Goal: Task Accomplishment & Management: Manage account settings

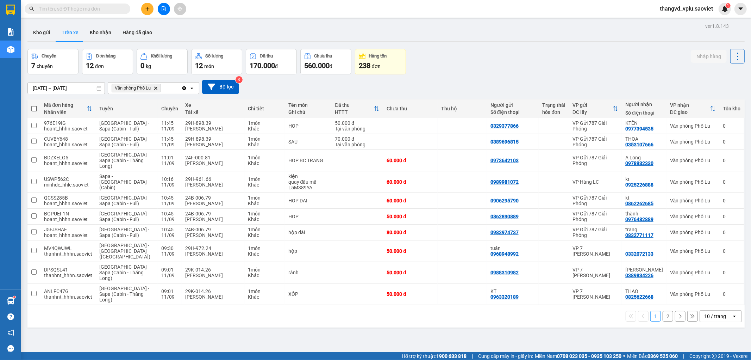
scroll to position [32, 0]
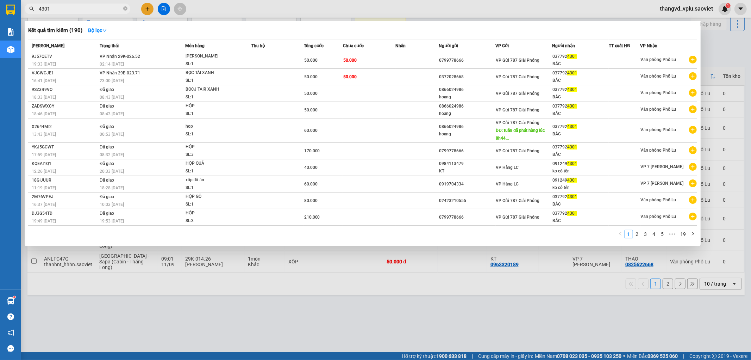
type input "4301"
click at [179, 80] on div "23:00 - 10/09" at bounding box center [142, 81] width 85 height 8
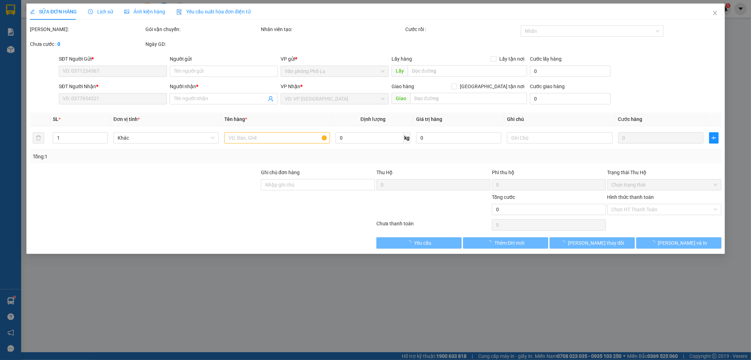
type input "0372028668"
type input "0377924301"
type input "BẮC"
type input "50.000"
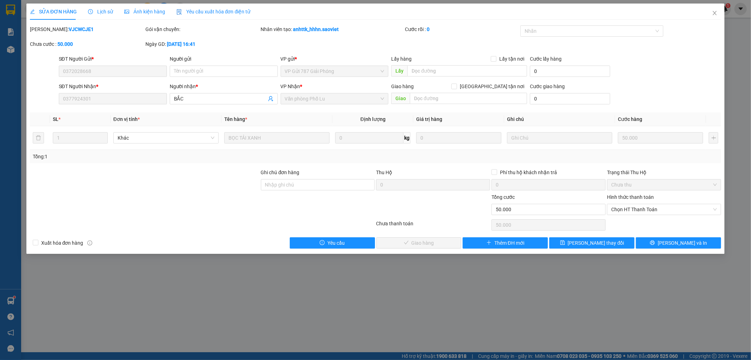
click at [98, 14] on span "Lịch sử" at bounding box center [100, 12] width 25 height 6
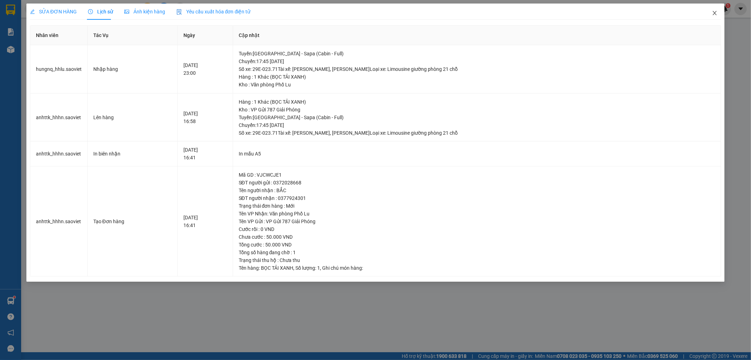
click at [718, 16] on span "Close" at bounding box center [715, 14] width 20 height 20
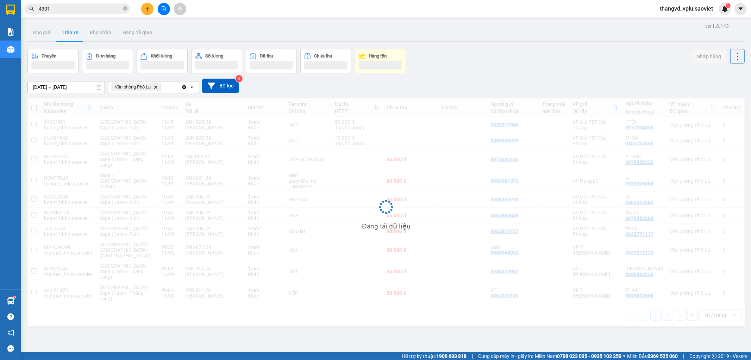
click at [93, 10] on input "4301" at bounding box center [80, 9] width 83 height 8
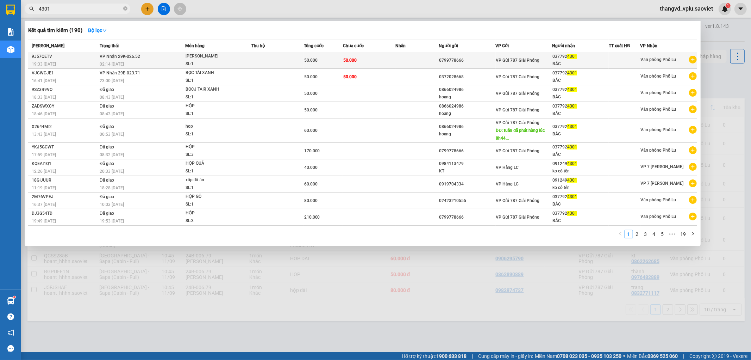
click at [397, 63] on td at bounding box center [418, 60] width 44 height 17
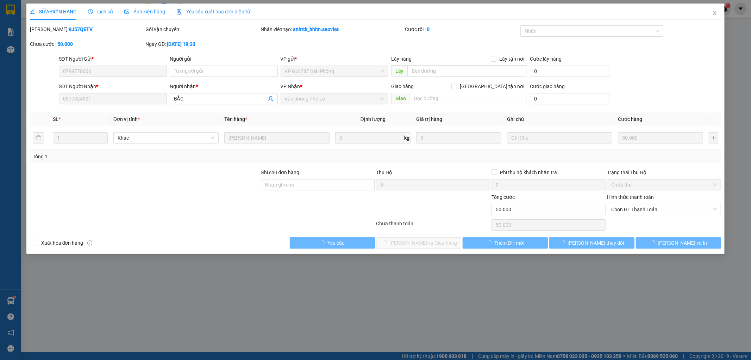
type input "0799778666"
type input "0377924301"
type input "BẮC"
type input "50.000"
click at [633, 208] on span "Chọn HT Thanh Toán" at bounding box center [665, 209] width 106 height 11
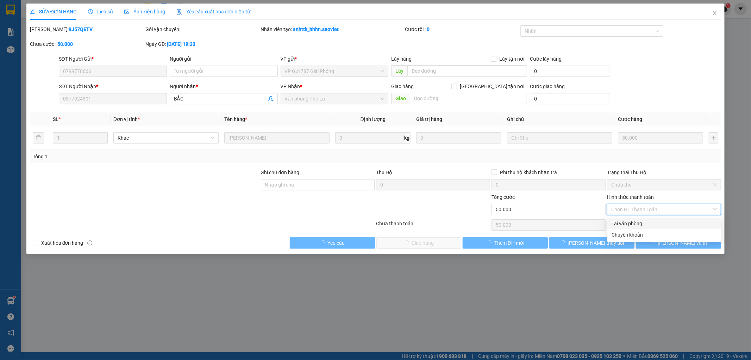
click at [635, 219] on div "Tại văn phòng" at bounding box center [665, 223] width 106 height 8
type input "0"
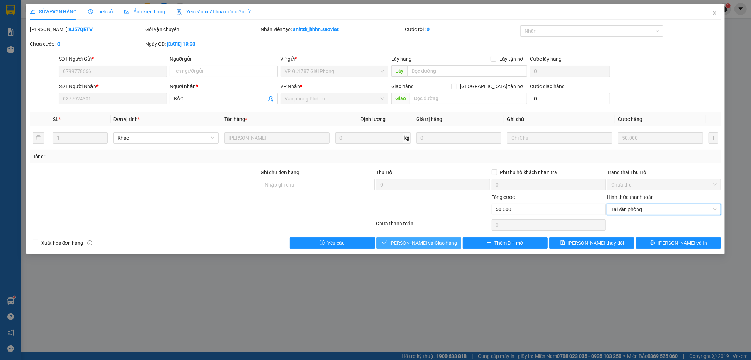
click at [449, 241] on button "Lưu và Giao hàng" at bounding box center [419, 242] width 85 height 11
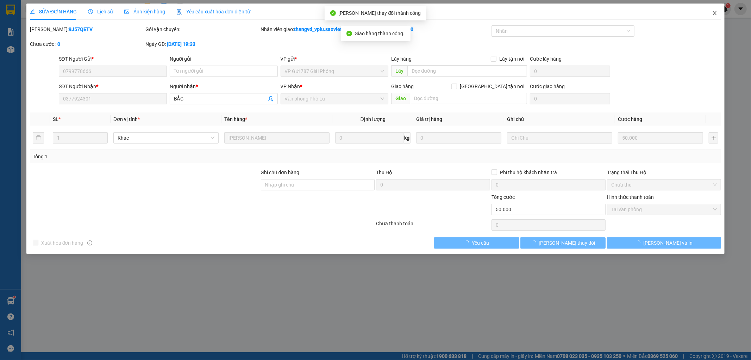
click at [716, 16] on icon "close" at bounding box center [715, 13] width 6 height 6
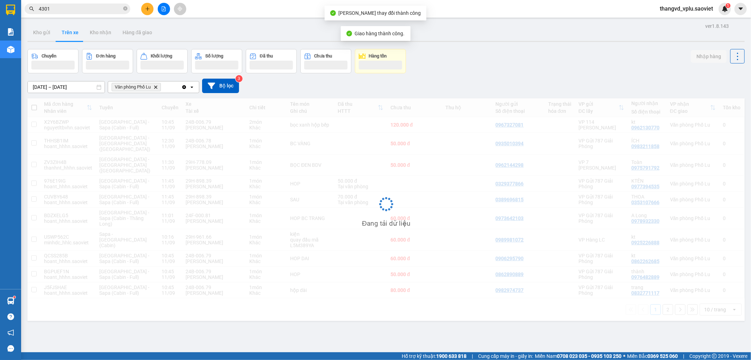
click at [97, 11] on input "4301" at bounding box center [80, 9] width 83 height 8
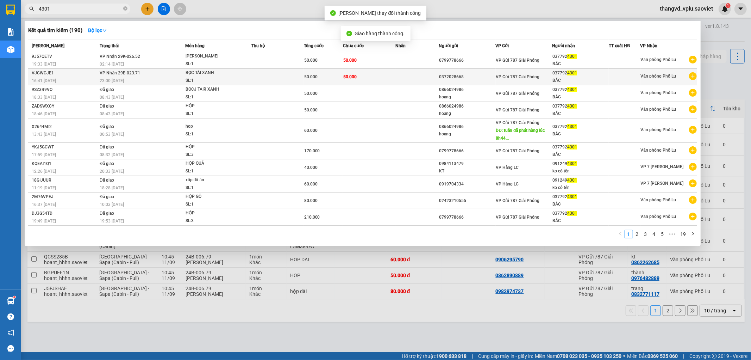
click at [154, 74] on td "VP Nhận 29E-023.71 23:00 - 10/09" at bounding box center [141, 77] width 87 height 17
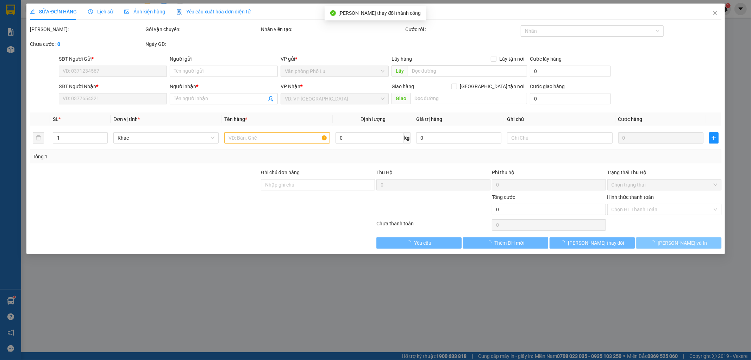
type input "0372028668"
type input "0377924301"
type input "BẮC"
type input "50.000"
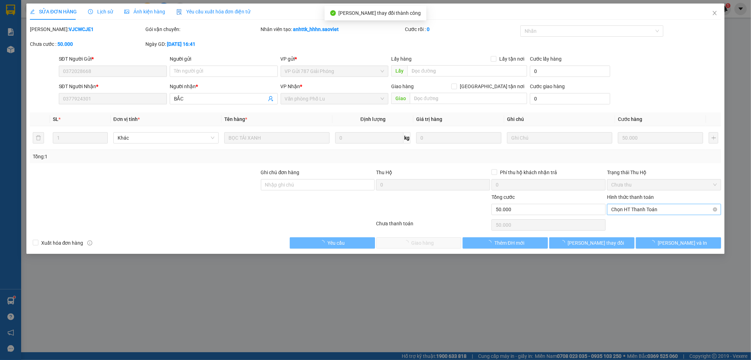
click at [659, 209] on span "Chọn HT Thanh Toán" at bounding box center [665, 209] width 106 height 11
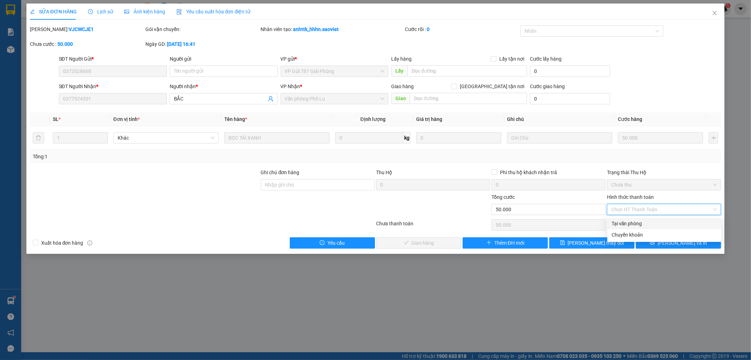
click at [652, 220] on div "Tại văn phòng" at bounding box center [665, 223] width 106 height 8
type input "0"
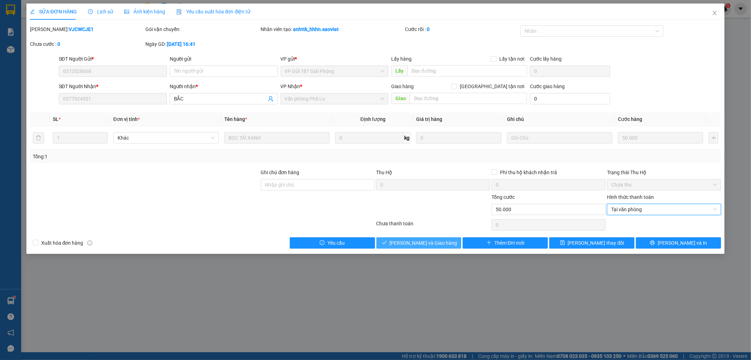
click at [407, 238] on button "Lưu và Giao hàng" at bounding box center [419, 242] width 85 height 11
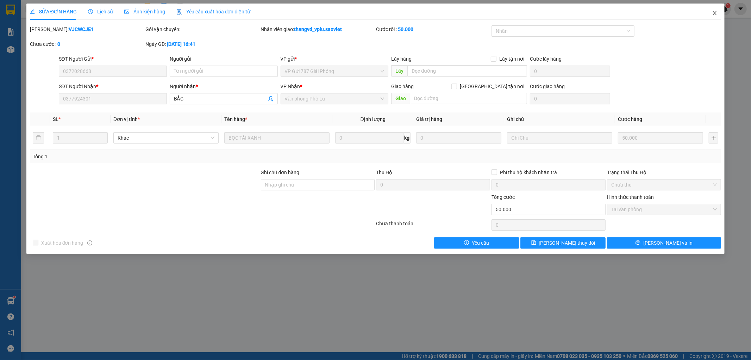
click at [718, 12] on span "Close" at bounding box center [715, 14] width 20 height 20
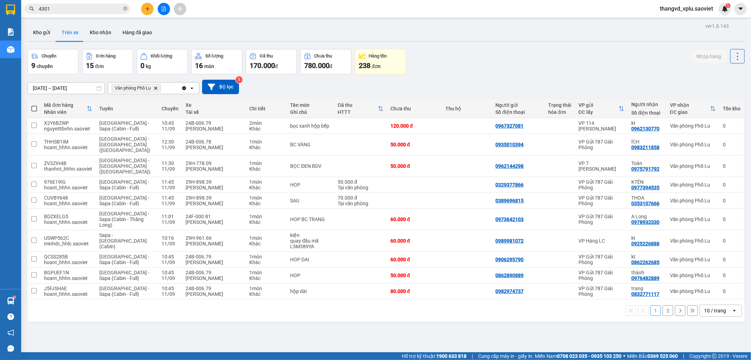
click at [74, 10] on input "4301" at bounding box center [80, 9] width 83 height 8
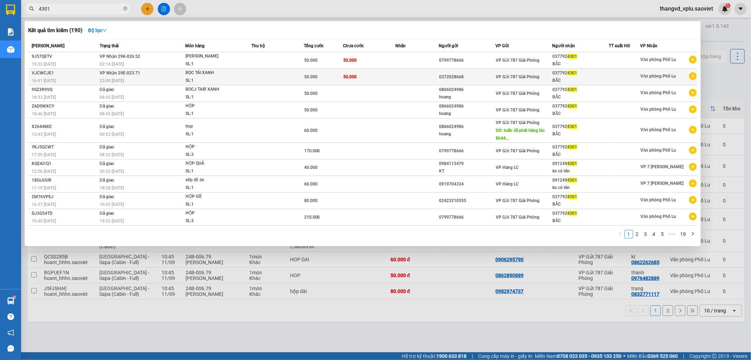
click at [343, 79] on td "50.000" at bounding box center [369, 77] width 52 height 17
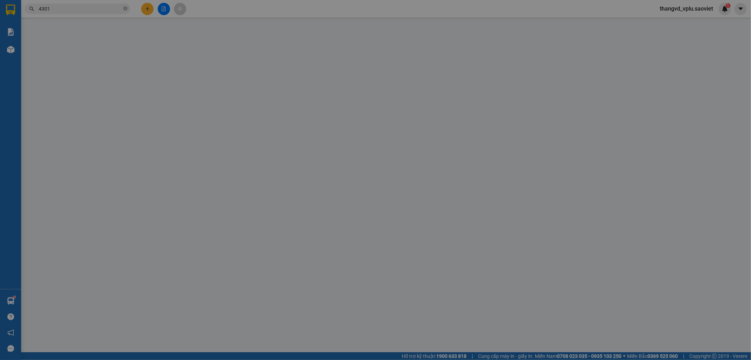
type input "0372028668"
type input "0377924301"
type input "BẮC"
type input "50.000"
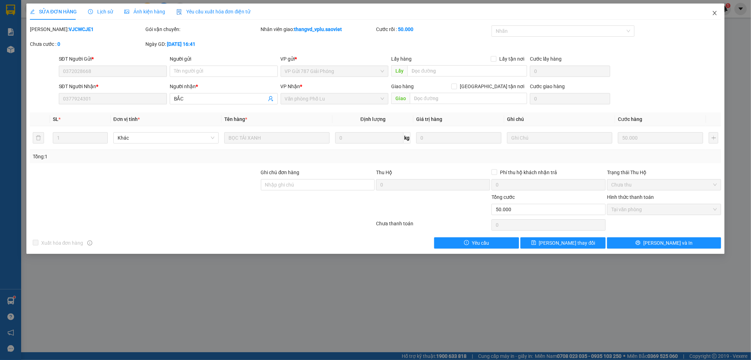
click at [717, 16] on icon "close" at bounding box center [715, 13] width 6 height 6
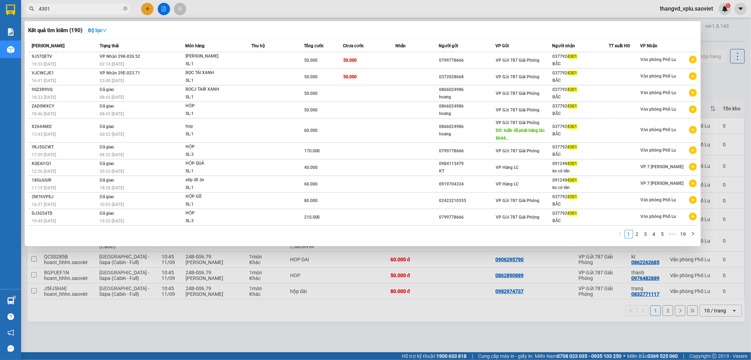
click at [73, 10] on input "4301" at bounding box center [80, 9] width 83 height 8
click at [125, 55] on span "VP Nhận 29K-026.52" at bounding box center [120, 56] width 41 height 5
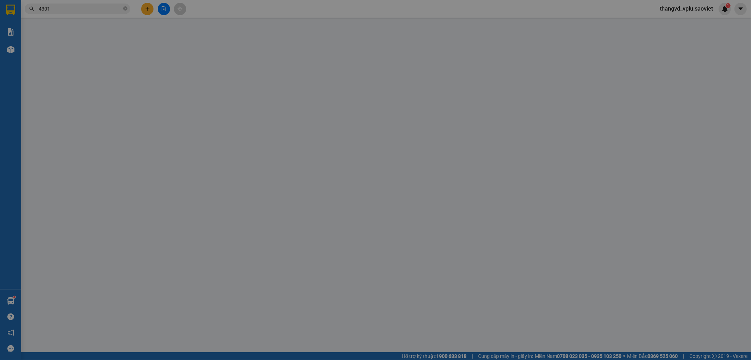
type input "0799778666"
type input "0377924301"
type input "BẮC"
type input "50.000"
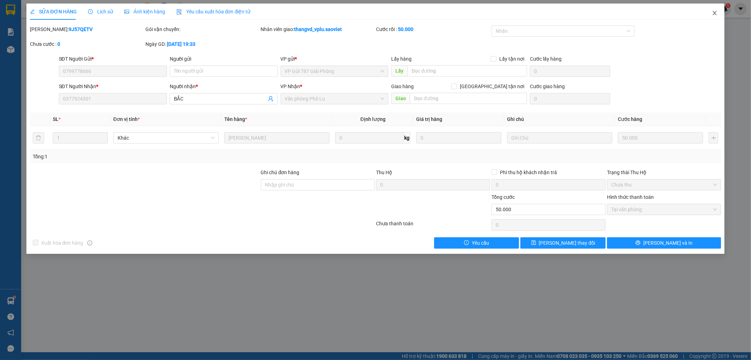
click at [718, 13] on span "Close" at bounding box center [715, 14] width 20 height 20
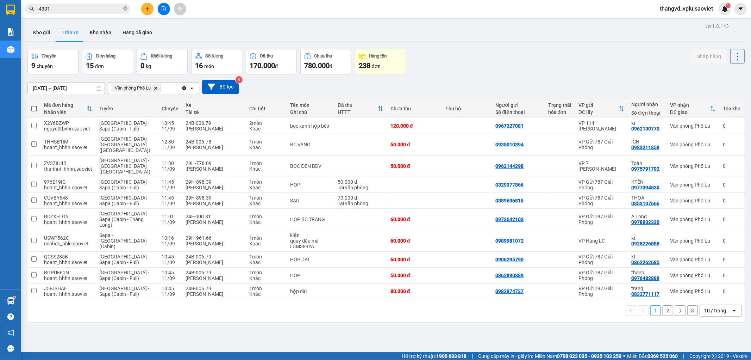
click at [74, 8] on input "4301" at bounding box center [80, 9] width 83 height 8
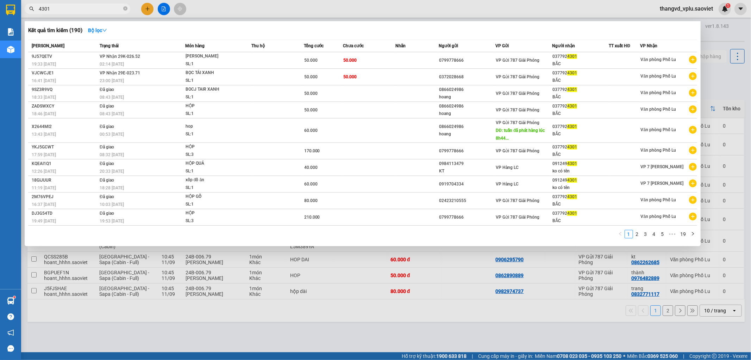
click at [142, 9] on div at bounding box center [375, 180] width 751 height 360
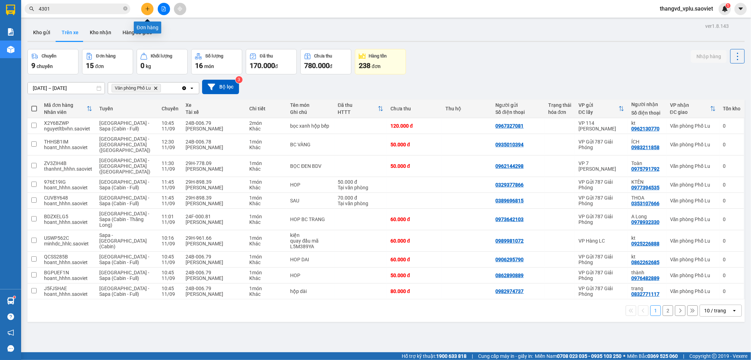
click at [144, 9] on button at bounding box center [147, 9] width 12 height 12
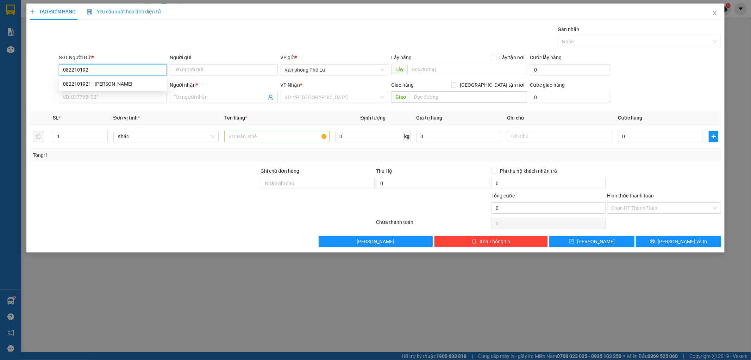
type input "0822101921"
click at [144, 86] on div "0822101921 - Chu" at bounding box center [113, 84] width 100 height 8
type input "[PERSON_NAME]"
type input "0389313438"
type input "a dương"
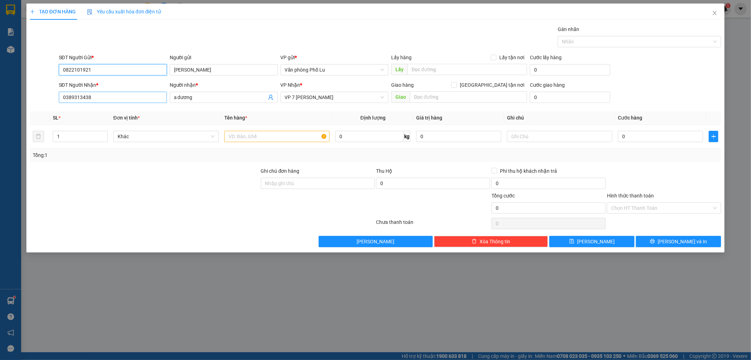
type input "0822101921"
click at [128, 97] on input "0389313438" at bounding box center [113, 97] width 108 height 11
click at [143, 110] on div "0389313438 - a dương" at bounding box center [113, 111] width 100 height 8
click at [136, 112] on th "Đơn vị tính *" at bounding box center [166, 118] width 111 height 14
click at [170, 185] on div at bounding box center [144, 179] width 231 height 25
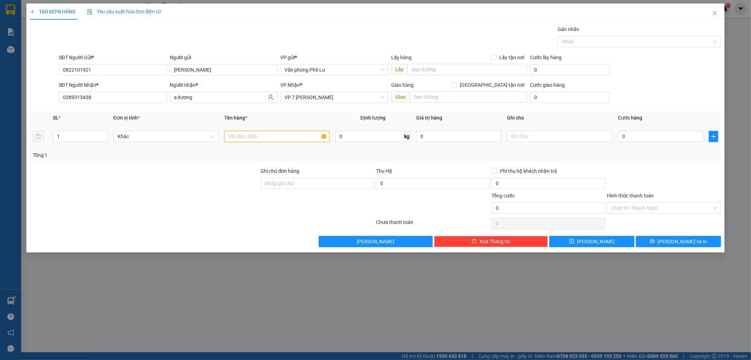
click at [255, 135] on input "text" at bounding box center [276, 136] width 105 height 11
type input "Hồ sơ"
click at [643, 133] on input "0" at bounding box center [660, 136] width 85 height 11
type input "4"
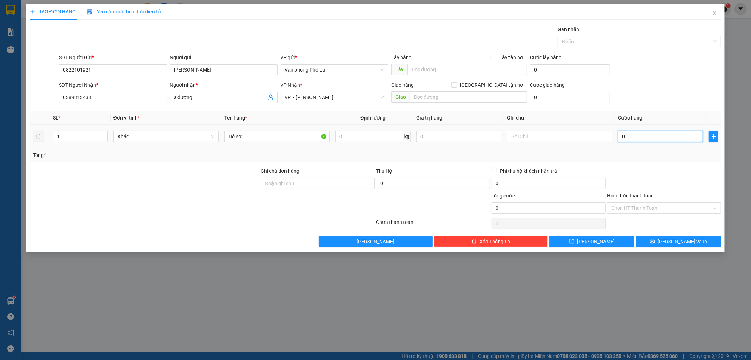
type input "4"
type input "40"
type input "40.000"
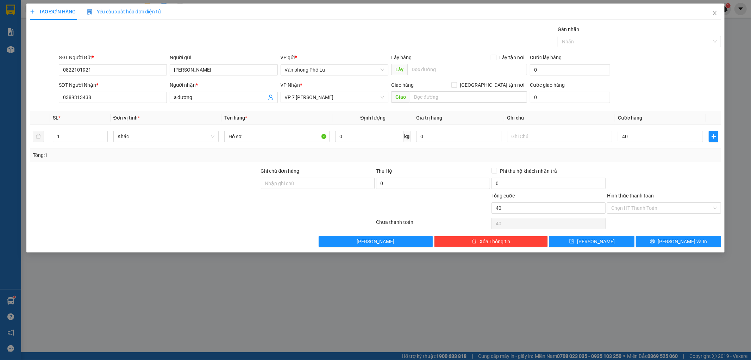
type input "40.000"
click at [643, 87] on div "SĐT Người Nhận * 0389313438 Người nhận * a dương VP Nhận * VP 7 Phạm Văn Đồng G…" at bounding box center [390, 93] width 666 height 25
click at [648, 208] on input "Hình thức thanh toán" at bounding box center [662, 208] width 101 height 11
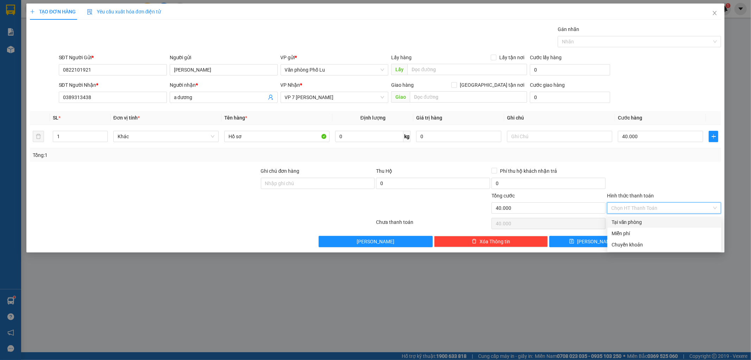
click at [642, 219] on div "Tại văn phòng" at bounding box center [665, 222] width 106 height 8
type input "0"
click at [655, 241] on icon "printer" at bounding box center [652, 240] width 5 height 5
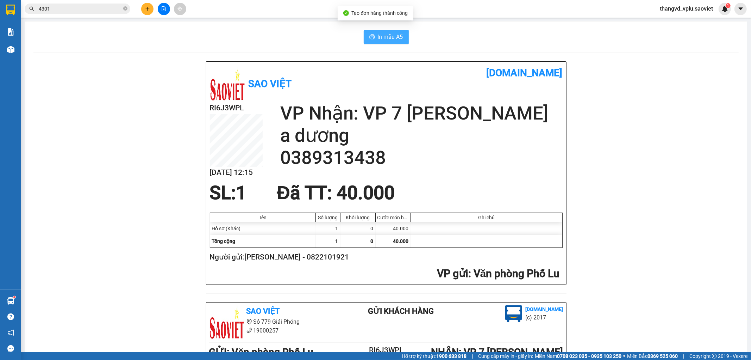
click at [395, 38] on span "In mẫu A5" at bounding box center [390, 36] width 25 height 9
click at [162, 8] on icon "file-add" at bounding box center [164, 8] width 4 height 5
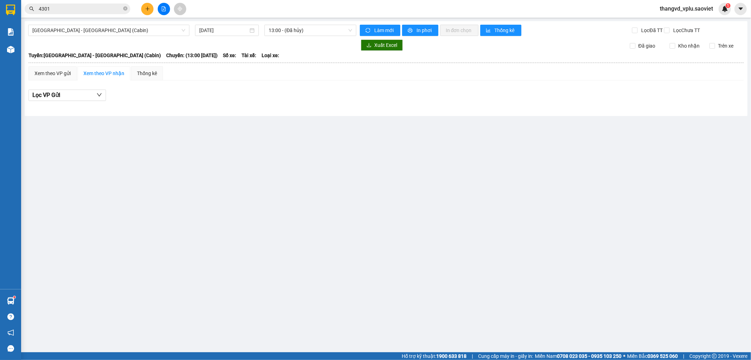
drag, startPoint x: 142, startPoint y: 13, endPoint x: 149, endPoint y: 8, distance: 7.8
click at [149, 8] on icon "plus" at bounding box center [147, 8] width 4 height 0
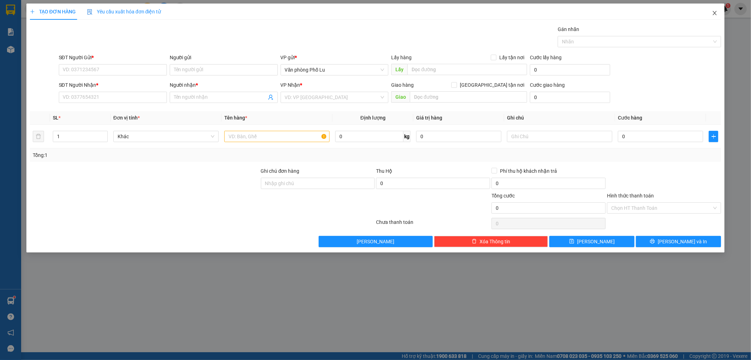
click at [714, 12] on icon "close" at bounding box center [715, 13] width 4 height 4
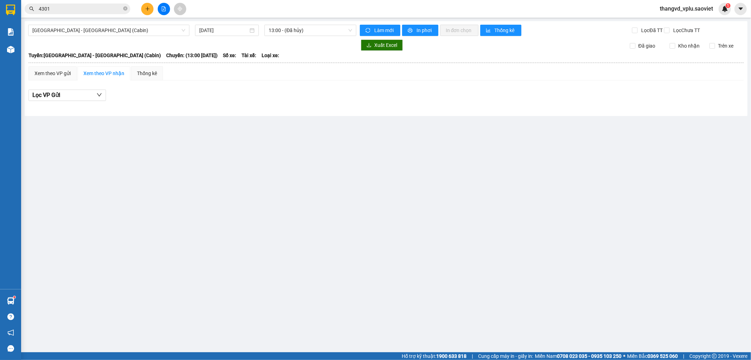
click at [165, 11] on button at bounding box center [164, 9] width 12 height 12
click at [162, 12] on button at bounding box center [164, 9] width 12 height 12
click at [149, 9] on icon "plus" at bounding box center [147, 8] width 5 height 5
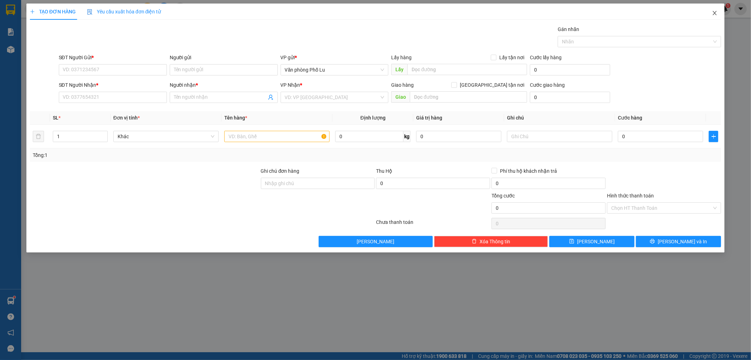
click at [709, 13] on span "Close" at bounding box center [715, 14] width 20 height 20
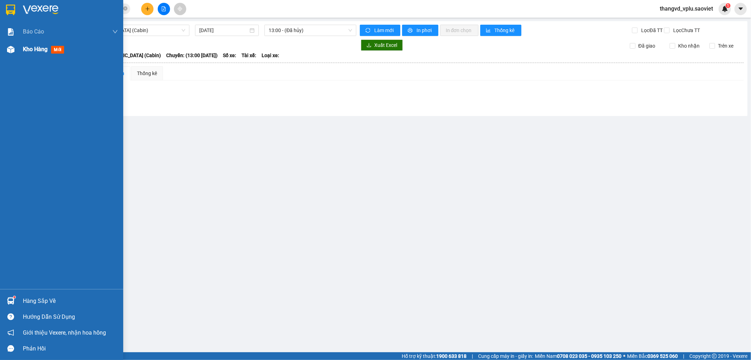
click at [33, 50] on span "Kho hàng" at bounding box center [35, 49] width 25 height 7
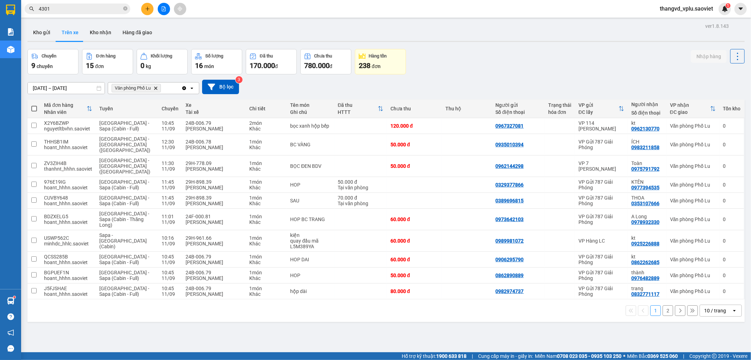
click at [665, 305] on button "2" at bounding box center [668, 310] width 11 height 11
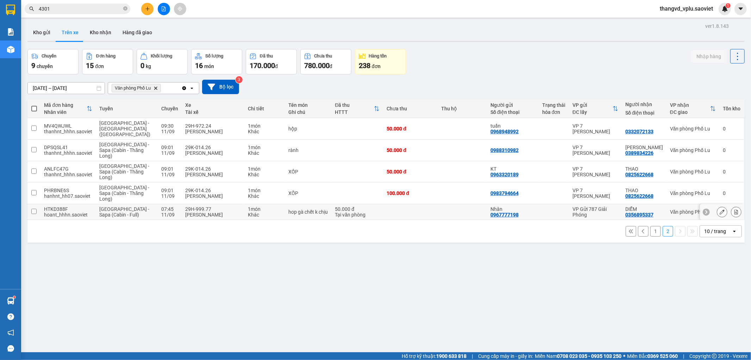
click at [438, 205] on td at bounding box center [462, 212] width 49 height 16
checkbox input "true"
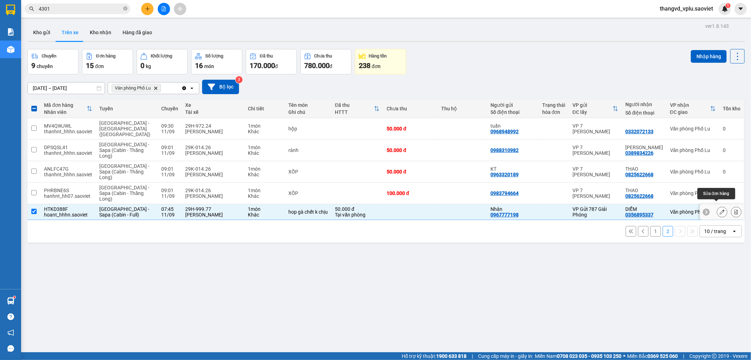
click at [720, 209] on icon at bounding box center [722, 211] width 5 height 5
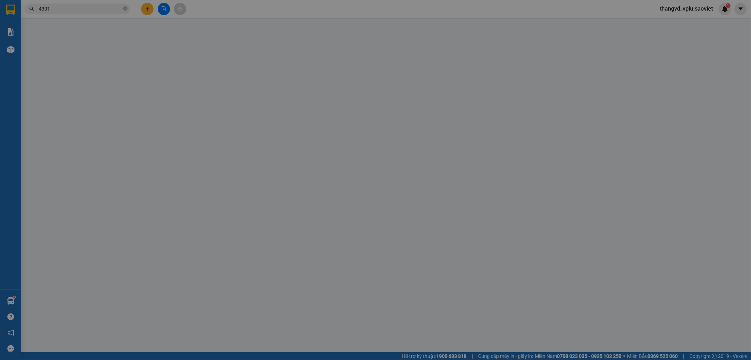
type input "0967777198"
type input "Nhân"
type input "0356895337"
type input "DIỄM"
type input "50.000"
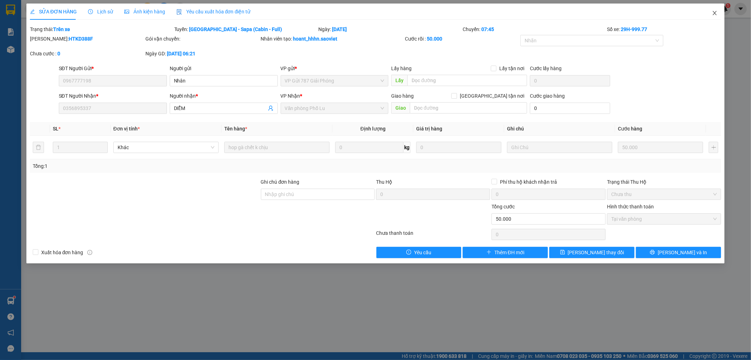
click at [712, 11] on icon "close" at bounding box center [715, 13] width 6 height 6
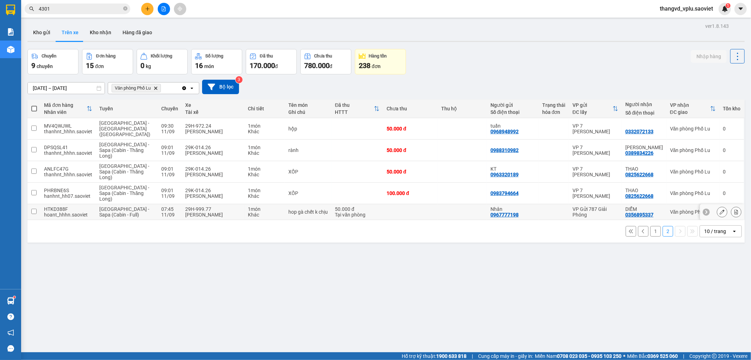
click at [734, 209] on icon at bounding box center [736, 211] width 5 height 5
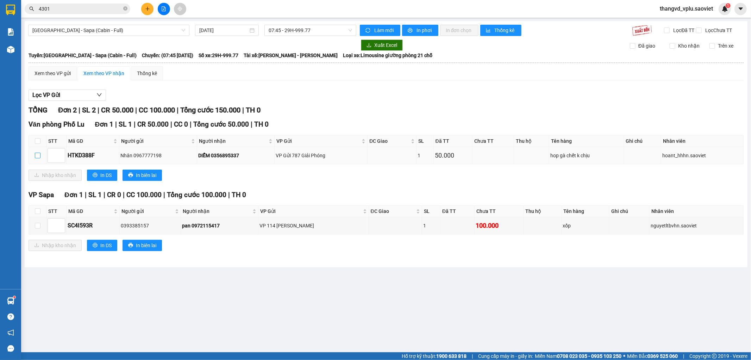
click at [36, 155] on input "checkbox" at bounding box center [38, 156] width 6 height 6
checkbox input "true"
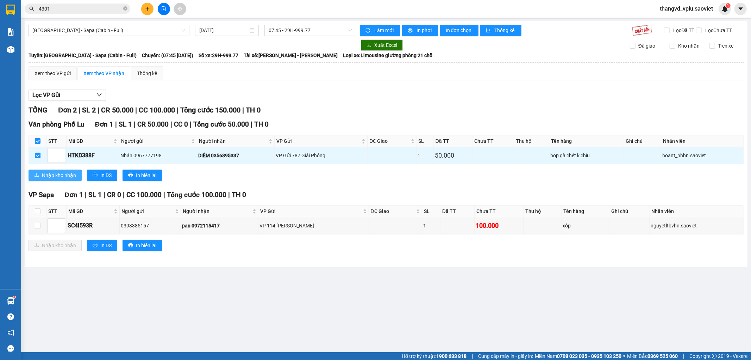
click at [48, 173] on span "Nhập kho nhận" at bounding box center [59, 175] width 34 height 8
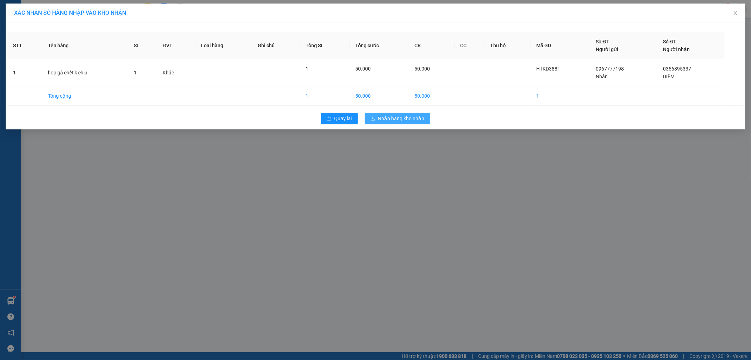
click at [390, 117] on span "Nhập hàng kho nhận" at bounding box center [401, 118] width 47 height 8
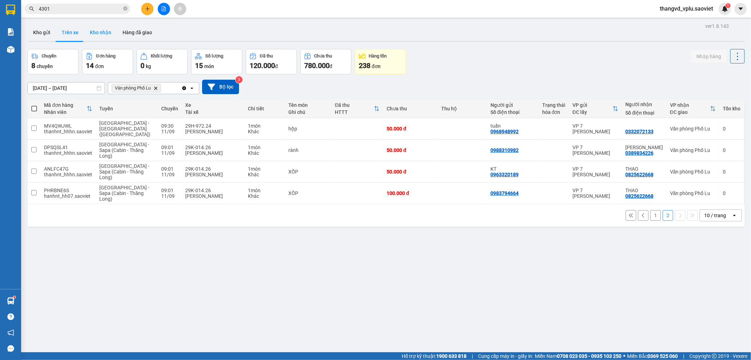
click at [90, 32] on button "Kho nhận" at bounding box center [100, 32] width 33 height 17
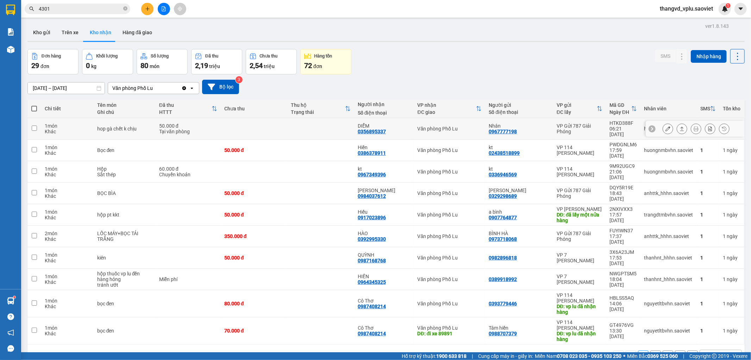
click at [330, 124] on td at bounding box center [320, 128] width 67 height 21
checkbox input "true"
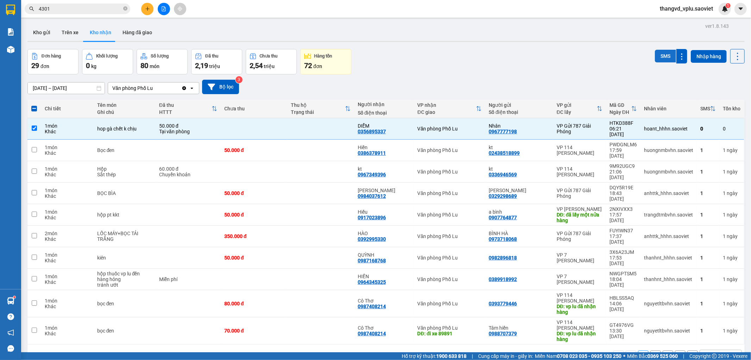
click at [658, 57] on button "SMS" at bounding box center [665, 56] width 21 height 13
click at [78, 6] on input "4301" at bounding box center [80, 9] width 83 height 8
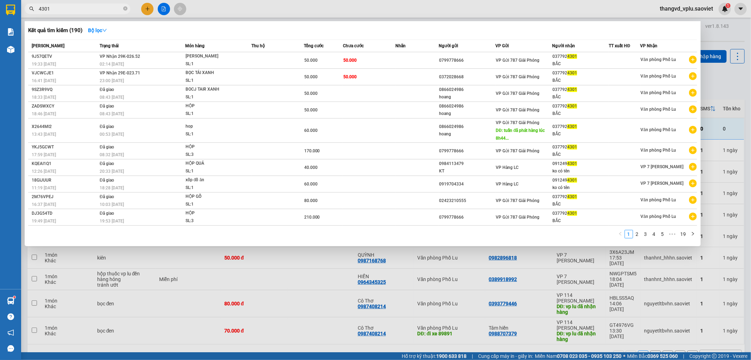
click at [78, 6] on input "4301" at bounding box center [80, 9] width 83 height 8
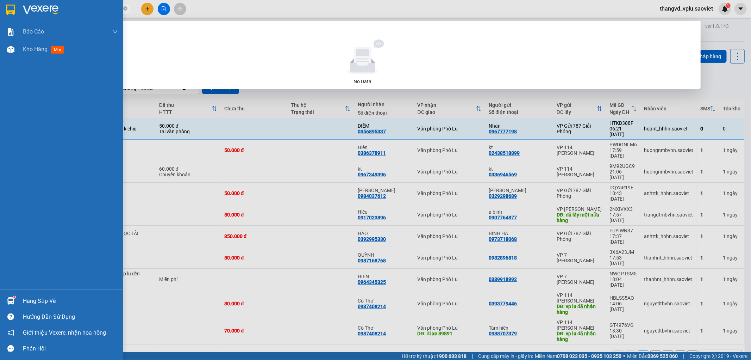
drag, startPoint x: 46, startPoint y: 10, endPoint x: 0, endPoint y: 9, distance: 46.1
click at [0, 9] on section "Kết quả tìm kiếm ( 0 ) Bộ lọc No Data 862312399 thangvd_vplu.saoviet 1 Báo cáo …" at bounding box center [375, 180] width 751 height 360
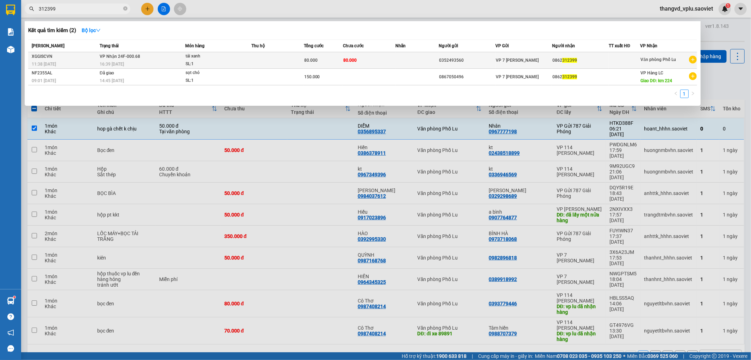
type input "312399"
click at [270, 61] on td at bounding box center [278, 60] width 52 height 17
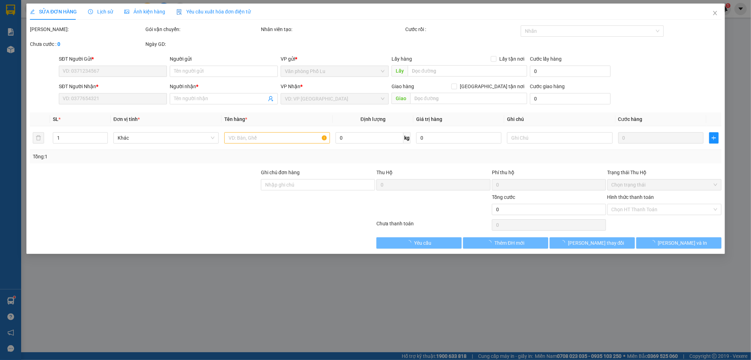
type input "0352493560"
type input "0862312399"
type input "80.000"
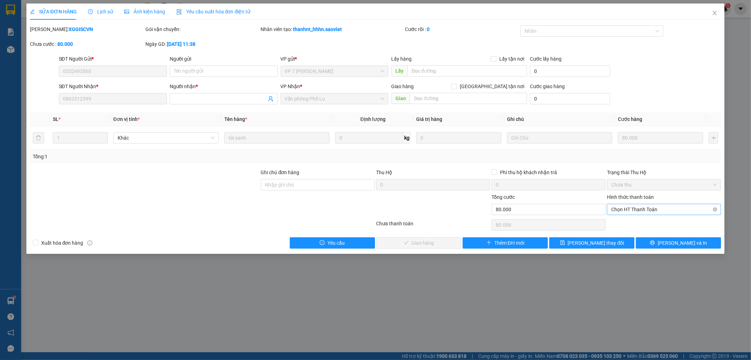
click at [659, 207] on span "Chọn HT Thanh Toán" at bounding box center [665, 209] width 106 height 11
click at [633, 224] on div "Tại văn phòng" at bounding box center [665, 223] width 106 height 8
type input "0"
click at [430, 247] on button "Lưu và Giao hàng" at bounding box center [419, 242] width 85 height 11
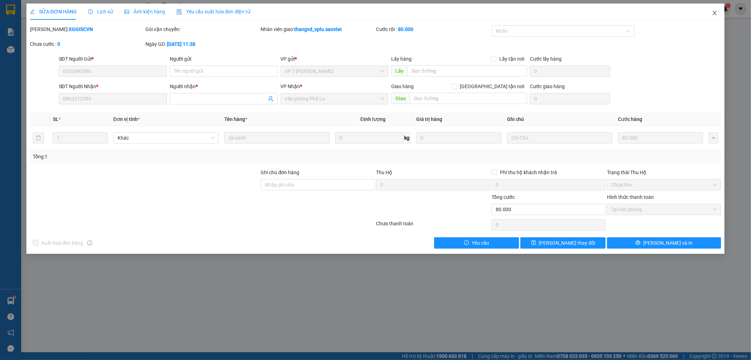
click at [712, 16] on span "Close" at bounding box center [715, 14] width 20 height 20
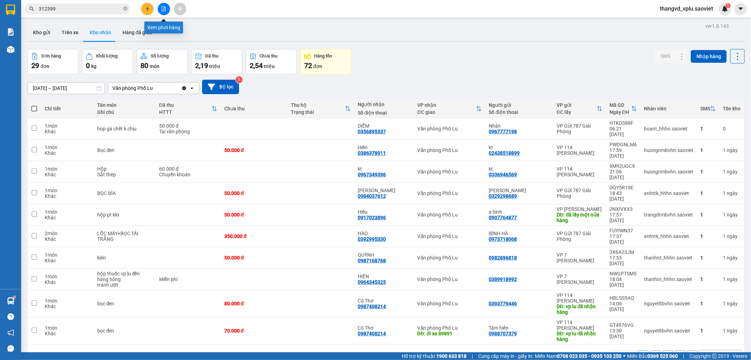
click at [165, 8] on icon "file-add" at bounding box center [163, 8] width 5 height 5
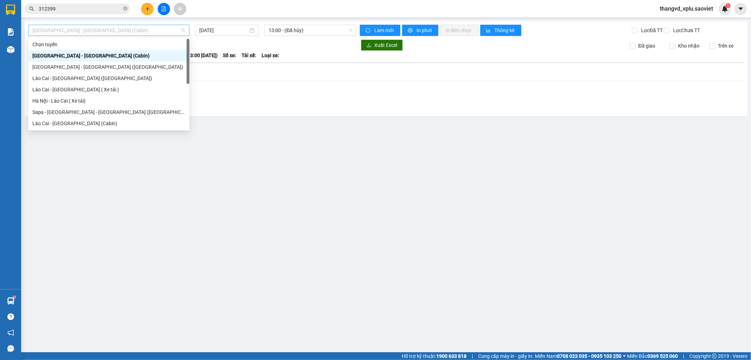
click at [139, 31] on span "Hà Nội - Lào Cai (Cabin)" at bounding box center [108, 30] width 153 height 11
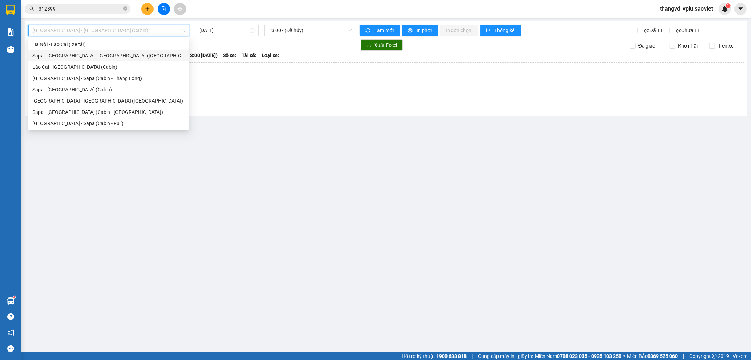
click at [103, 58] on div "Sapa - Lào Cai - Hà Nội (Giường)" at bounding box center [108, 56] width 153 height 8
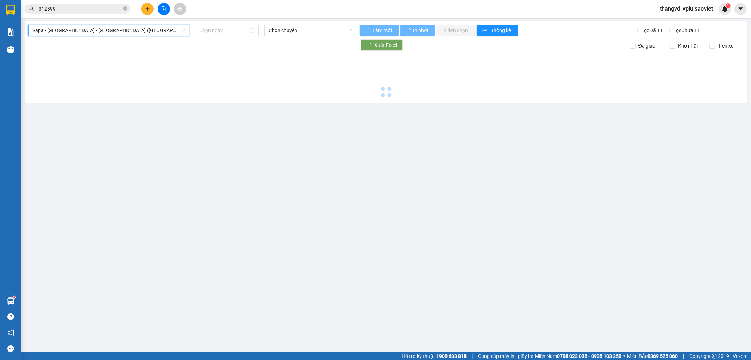
type input "11/09/2025"
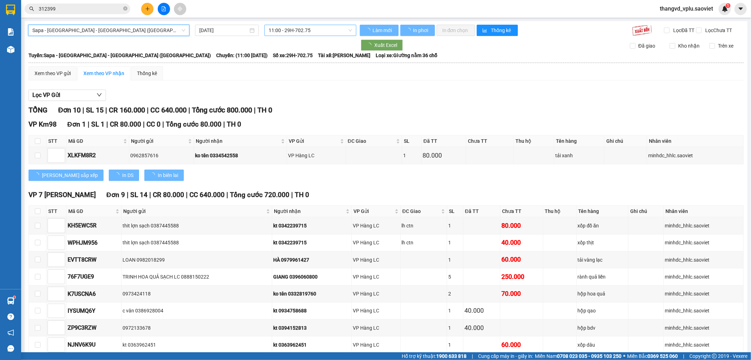
click at [315, 34] on span "11:00 - 29H-702.75" at bounding box center [310, 30] width 83 height 11
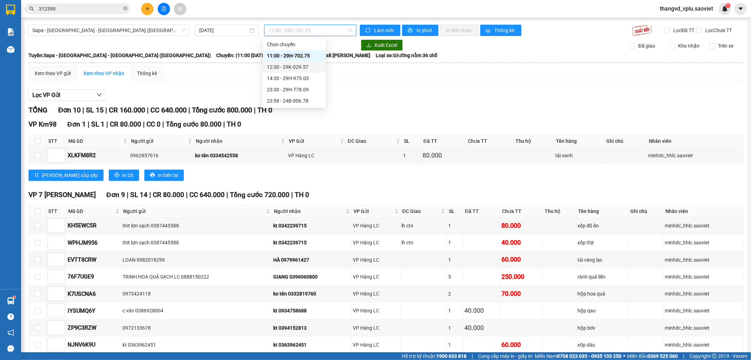
click at [310, 65] on div "12:30 - 29K-029.57" at bounding box center [294, 67] width 55 height 8
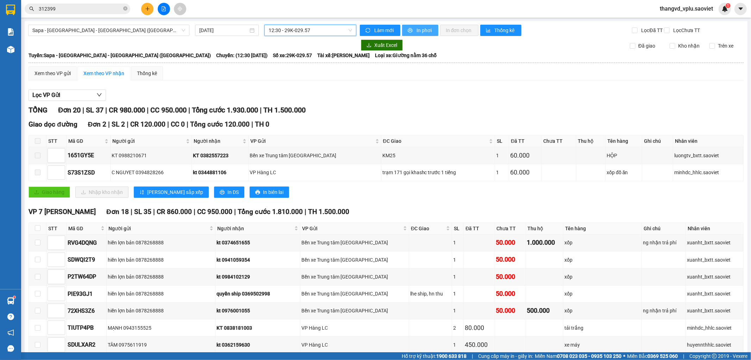
click at [424, 31] on span "In phơi" at bounding box center [425, 30] width 16 height 8
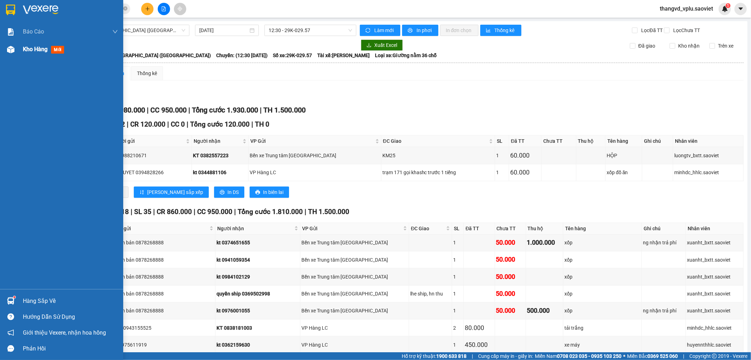
click at [21, 49] on div "Kho hàng mới" at bounding box center [61, 50] width 123 height 18
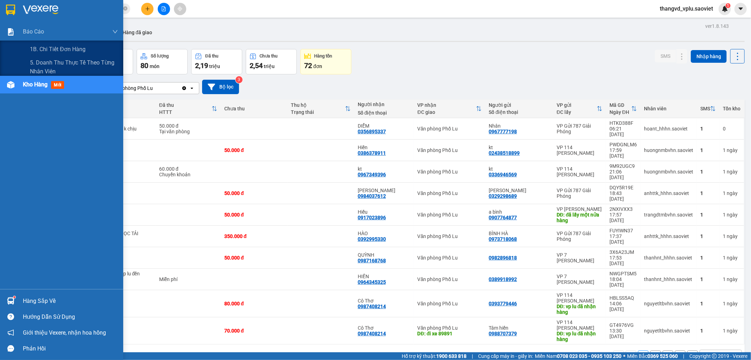
click at [42, 68] on span "đơn" at bounding box center [45, 66] width 9 height 6
click at [40, 64] on span "5. Doanh thu thực tế theo từng nhân viên" at bounding box center [74, 67] width 88 height 18
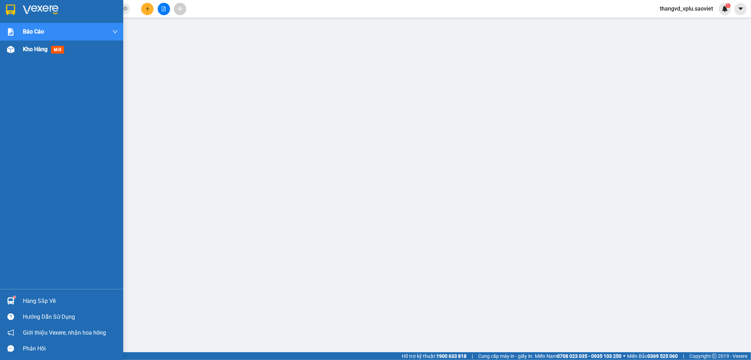
click at [38, 51] on span "Kho hàng" at bounding box center [35, 49] width 25 height 7
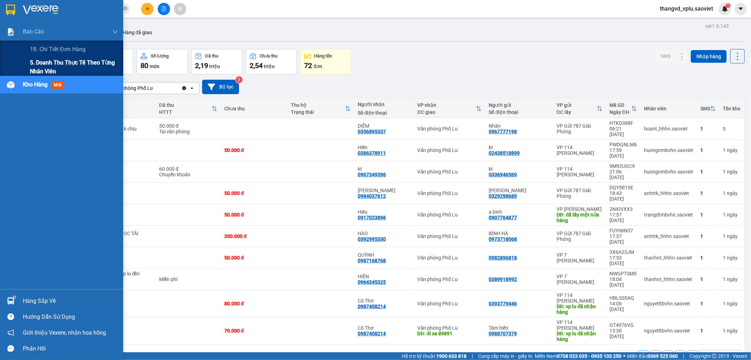
click at [37, 64] on span "5. Doanh thu thực tế theo từng nhân viên" at bounding box center [74, 67] width 88 height 18
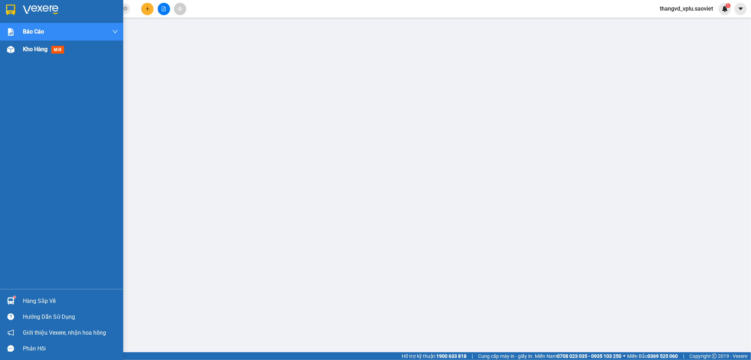
click at [42, 50] on span "Kho hàng" at bounding box center [35, 49] width 25 height 7
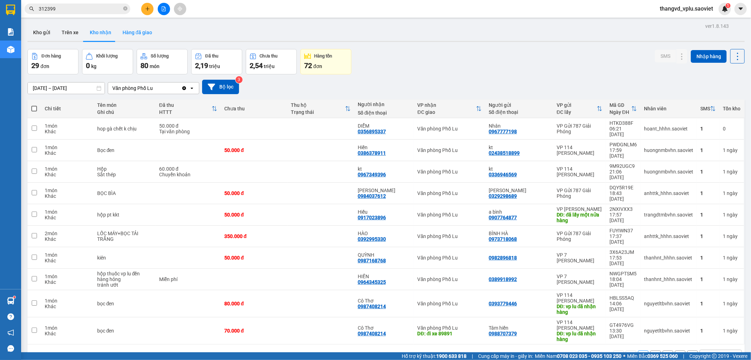
click at [146, 33] on button "Hàng đã giao" at bounding box center [137, 32] width 41 height 17
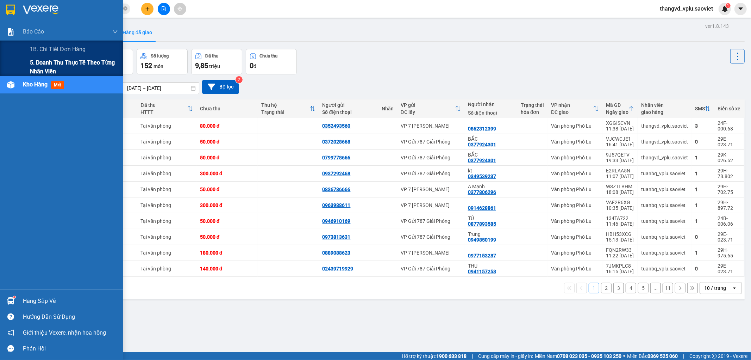
click at [34, 65] on span "5. Doanh thu thực tế theo từng nhân viên" at bounding box center [74, 67] width 88 height 18
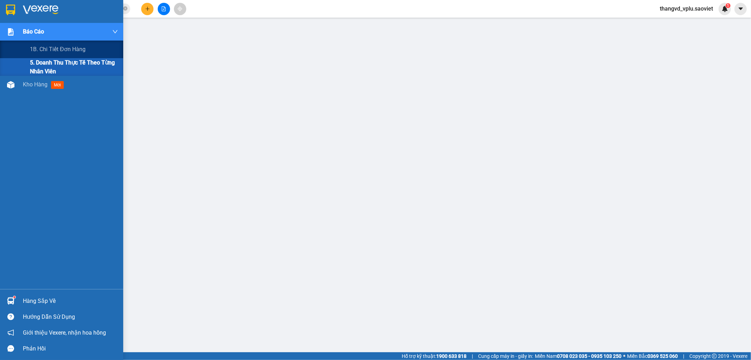
click at [47, 64] on span "5. Doanh thu thực tế theo từng nhân viên" at bounding box center [74, 67] width 88 height 18
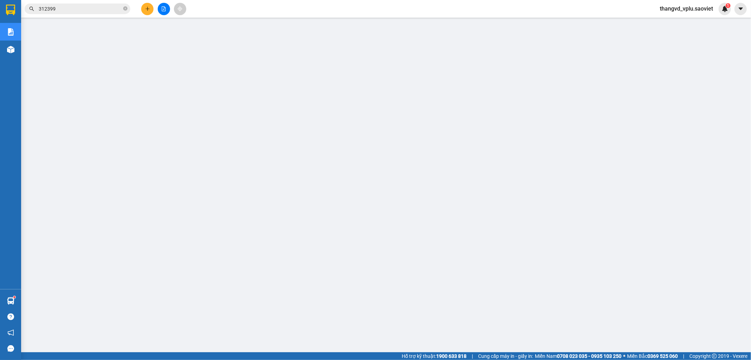
click at [678, 8] on span "thangvd_vplu.saoviet" at bounding box center [687, 8] width 64 height 9
click at [698, 20] on span "Đăng xuất" at bounding box center [690, 22] width 50 height 8
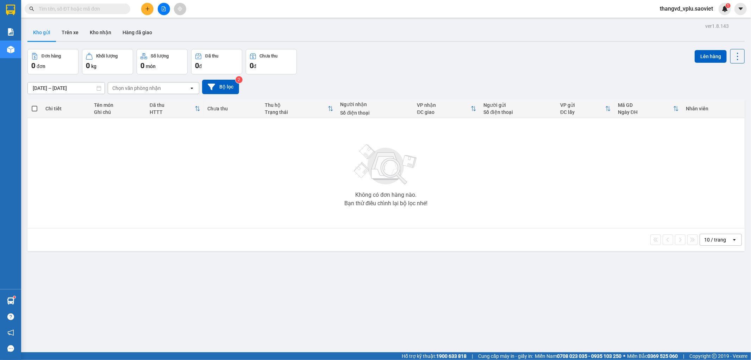
click at [681, 8] on span "thangvd_vplu.saoviet" at bounding box center [687, 8] width 64 height 9
click at [684, 20] on span "Đăng xuất" at bounding box center [690, 22] width 50 height 8
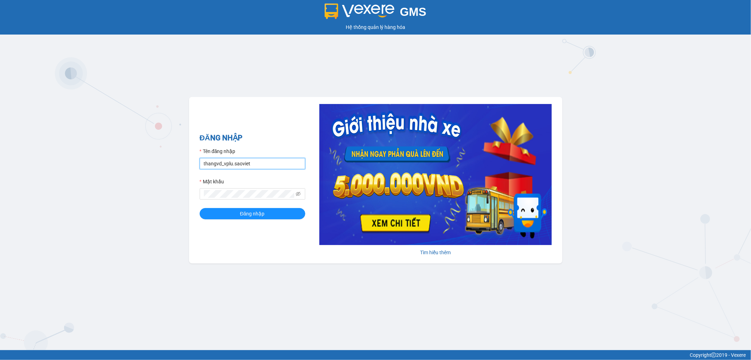
click at [251, 163] on input "thangvd_vplu.saoviet" at bounding box center [253, 163] width 106 height 11
type input "nhungltn_bvlu.saoviet"
click at [229, 212] on button "Đăng nhập" at bounding box center [253, 213] width 106 height 11
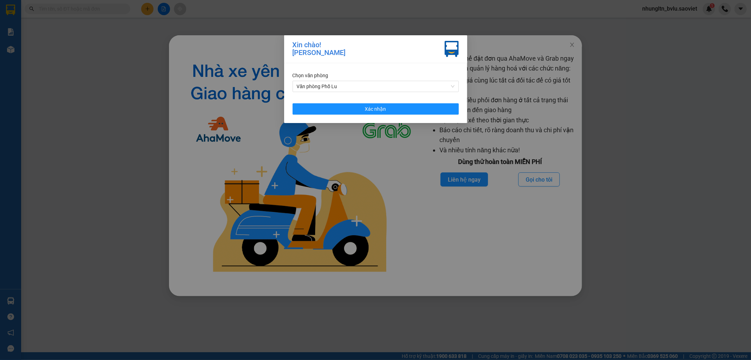
click at [445, 114] on div "Chọn văn phòng Văn phòng Phố Lu Xác nhận" at bounding box center [375, 93] width 183 height 60
click at [572, 45] on div "[PERSON_NAME]! Lê [PERSON_NAME] [PERSON_NAME] văn [PERSON_NAME] Phố Lu Xác [PER…" at bounding box center [375, 180] width 751 height 360
click at [447, 110] on button "Xác nhận" at bounding box center [376, 108] width 166 height 11
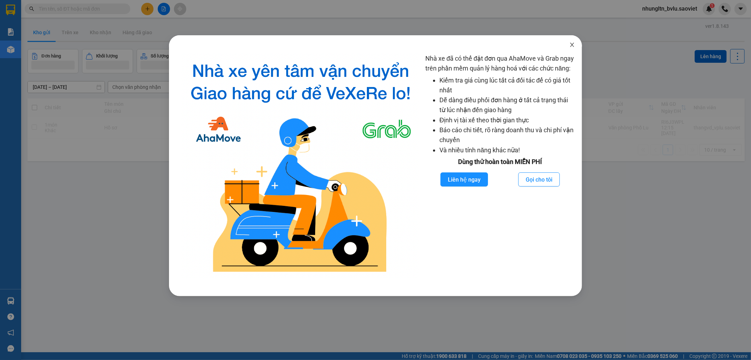
click at [573, 43] on icon "close" at bounding box center [573, 45] width 6 height 6
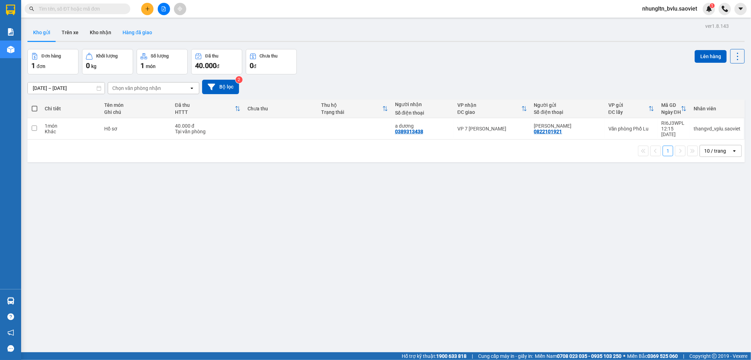
click at [138, 29] on button "Hàng đã giao" at bounding box center [137, 32] width 41 height 17
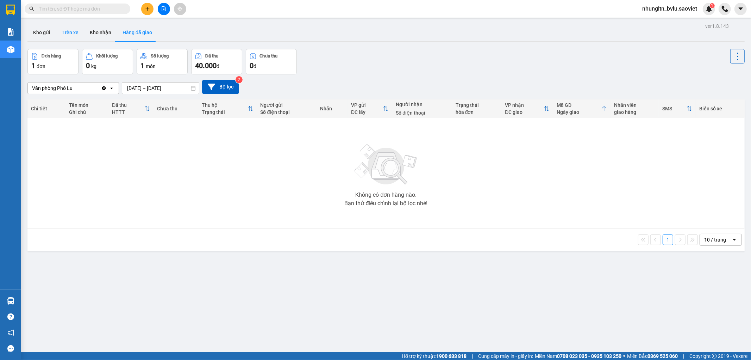
click at [70, 33] on button "Trên xe" at bounding box center [70, 32] width 28 height 17
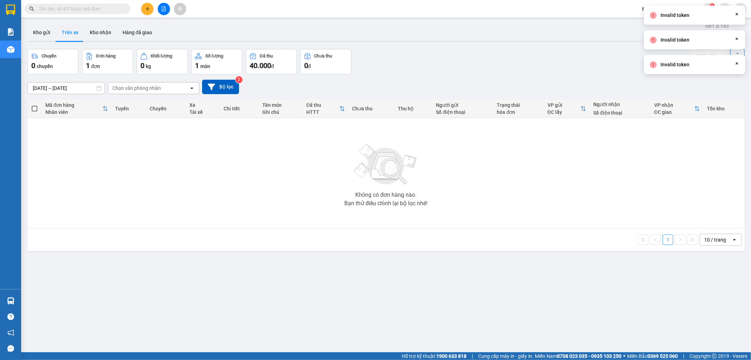
click at [552, 87] on div "[DATE] – [DATE] Press the down arrow key to interact with the calendar and sele…" at bounding box center [386, 87] width 718 height 14
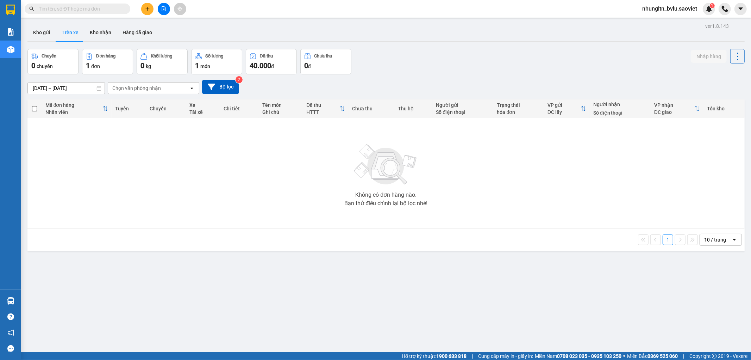
click at [674, 12] on span "nhungltn_bvlu.saoviet" at bounding box center [670, 8] width 66 height 9
click at [673, 20] on span "Đăng xuất" at bounding box center [673, 22] width 52 height 8
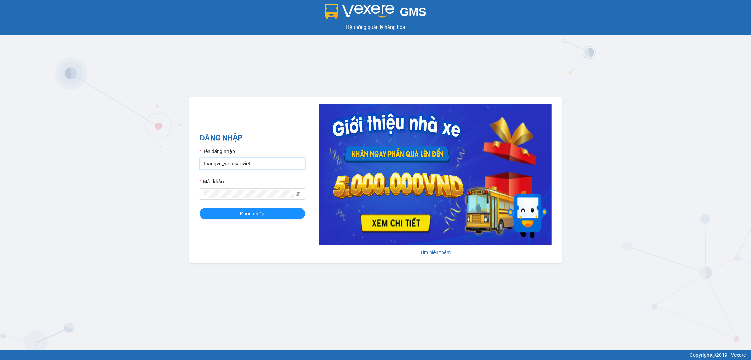
click at [273, 160] on input "thangvd_vplu.saoviet" at bounding box center [253, 163] width 106 height 11
click at [274, 160] on input "thangvd_vplu.saoviet" at bounding box center [253, 163] width 106 height 11
type input "nhungltn_bvlu.saoviet"
click at [227, 215] on button "Đăng nhập" at bounding box center [253, 213] width 106 height 11
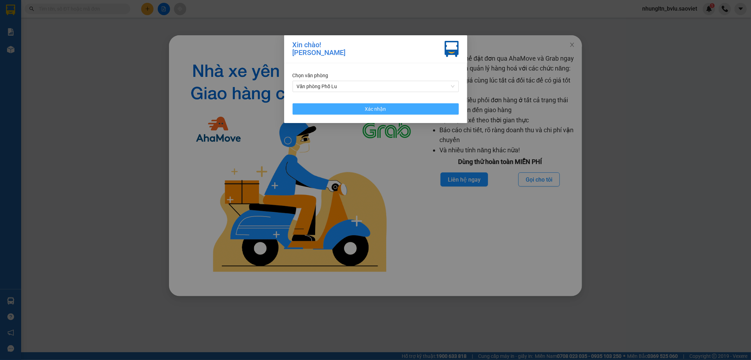
click at [418, 107] on button "Xác nhận" at bounding box center [376, 108] width 166 height 11
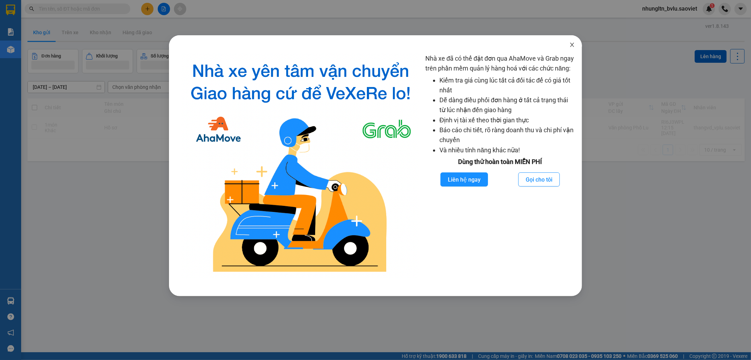
click at [572, 44] on icon "close" at bounding box center [573, 45] width 6 height 6
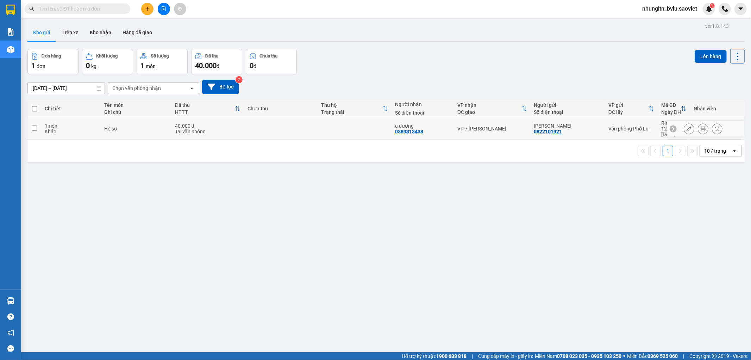
click at [72, 123] on div "1 món" at bounding box center [71, 126] width 52 height 6
checkbox input "true"
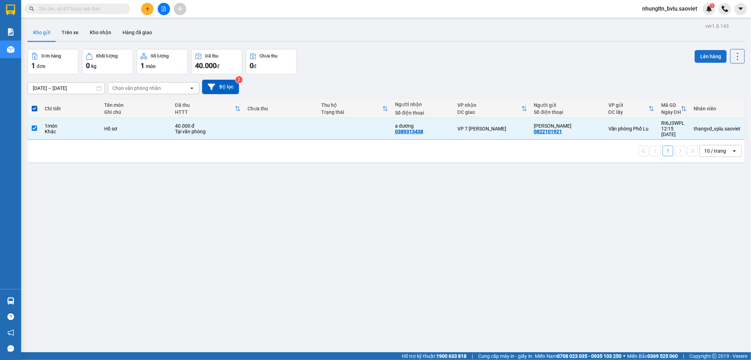
click at [698, 59] on button "Lên hàng" at bounding box center [711, 56] width 32 height 13
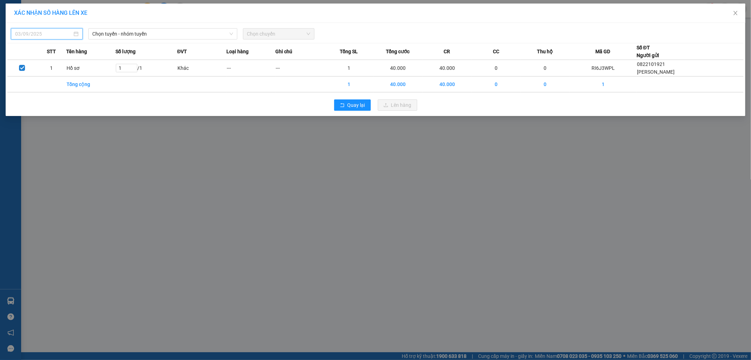
type input "11/09/2025"
click at [54, 33] on input "11/09/2025" at bounding box center [43, 34] width 57 height 8
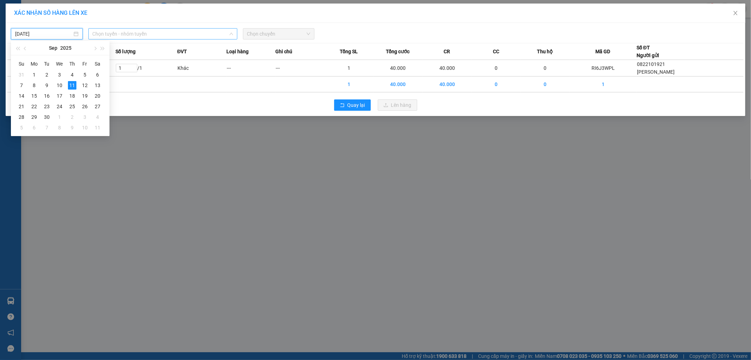
click at [161, 33] on span "Chọn tuyến - nhóm tuyến" at bounding box center [163, 34] width 141 height 11
click at [58, 36] on input "11/09/2025" at bounding box center [43, 34] width 57 height 8
click at [110, 33] on span "Chọn tuyến - nhóm tuyến" at bounding box center [163, 34] width 141 height 11
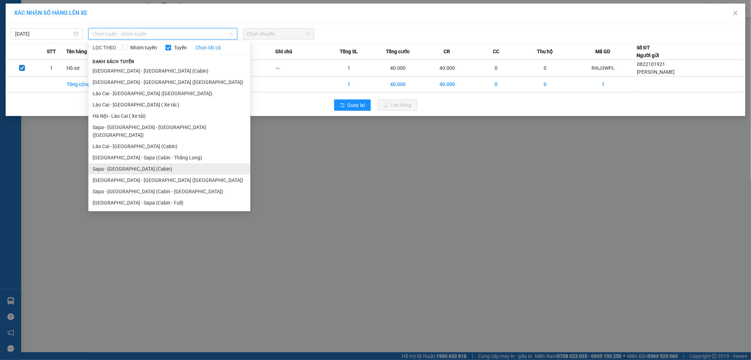
click at [140, 163] on li "Sapa - Hà Nội (Cabin)" at bounding box center [169, 168] width 162 height 11
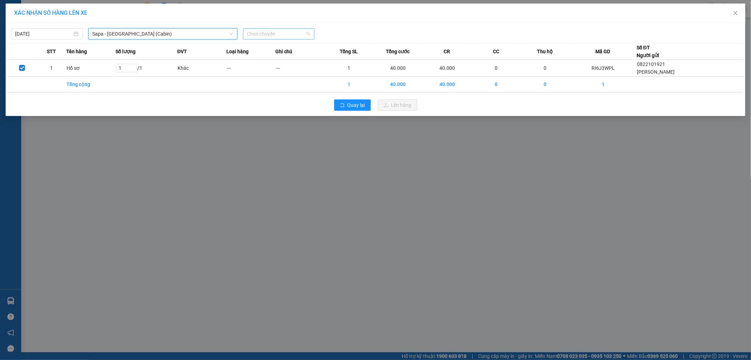
click at [297, 31] on span "Chọn chuyến" at bounding box center [278, 34] width 63 height 11
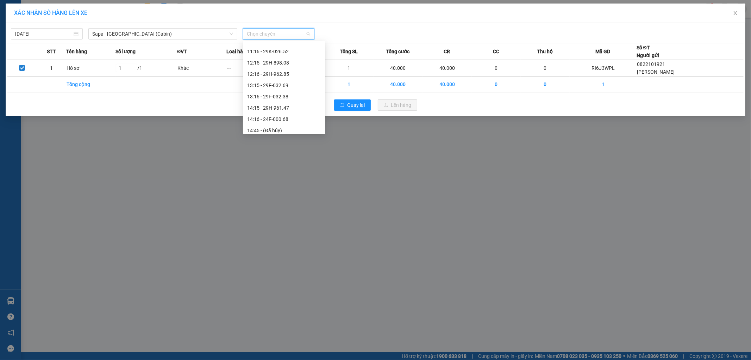
scroll to position [78, 0]
click at [291, 92] on div "13:16 - 29F-032.38" at bounding box center [284, 94] width 74 height 8
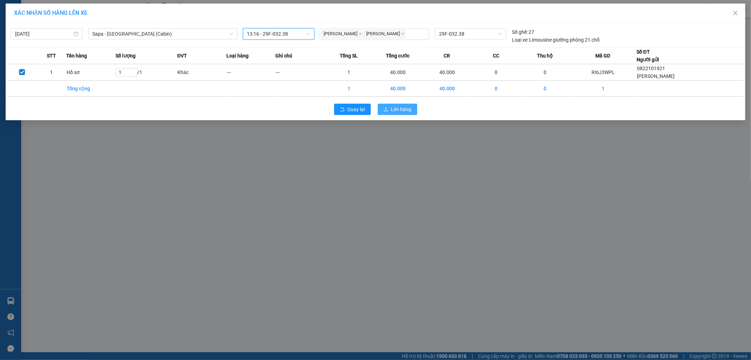
click at [399, 106] on span "Lên hàng" at bounding box center [401, 109] width 20 height 8
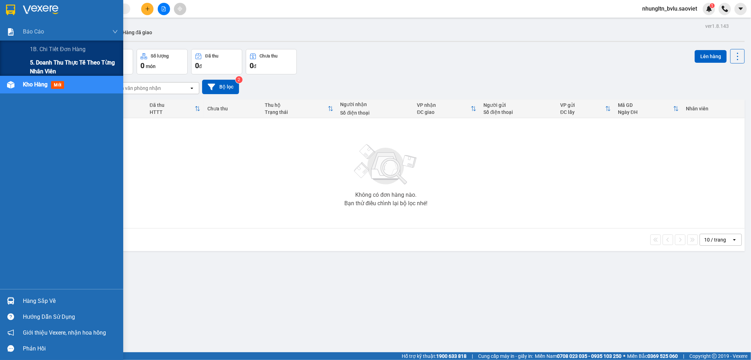
click at [39, 62] on span "5. Doanh thu thực tế theo từng nhân viên" at bounding box center [74, 67] width 88 height 18
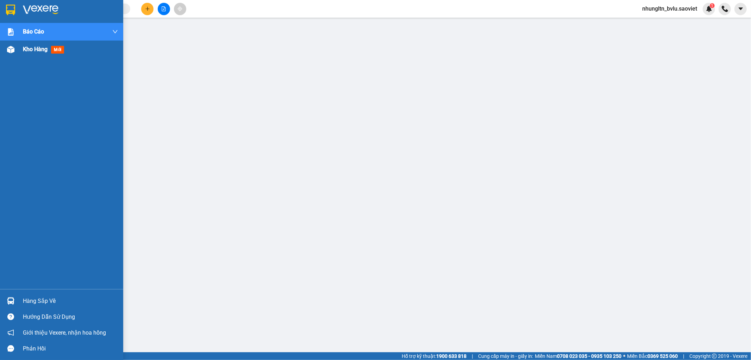
drag, startPoint x: 33, startPoint y: 51, endPoint x: 117, endPoint y: 43, distance: 85.0
click at [33, 51] on span "Kho hàng" at bounding box center [35, 49] width 25 height 7
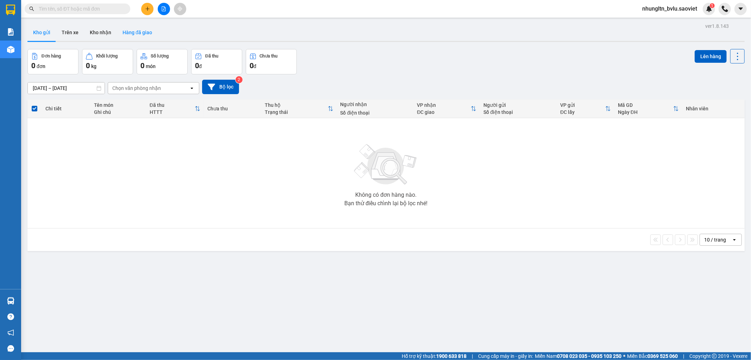
click at [138, 34] on button "Hàng đã giao" at bounding box center [137, 32] width 41 height 17
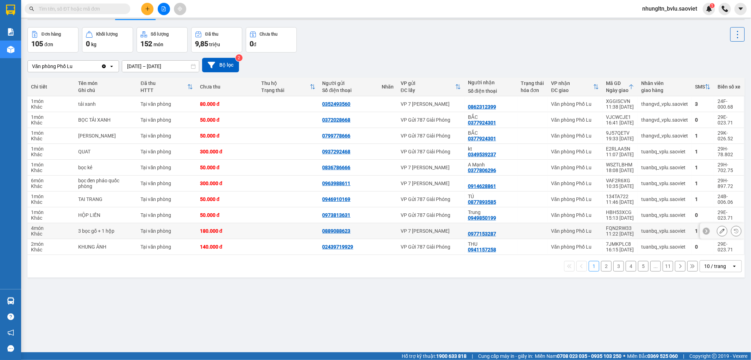
scroll to position [32, 0]
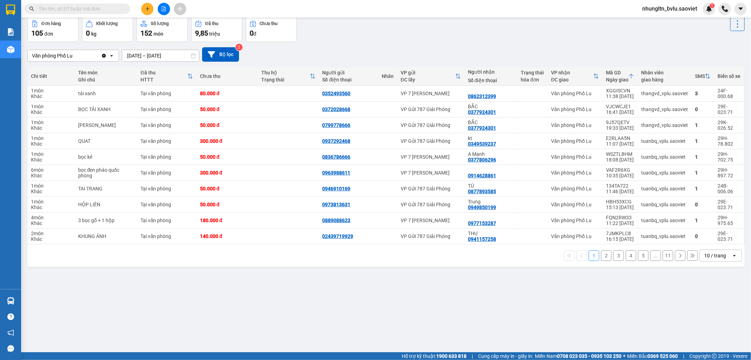
click at [603, 255] on button "2" at bounding box center [606, 255] width 11 height 11
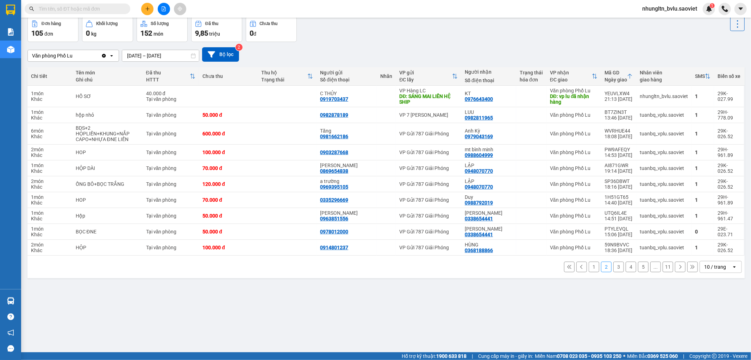
click at [614, 267] on button "3" at bounding box center [619, 266] width 11 height 11
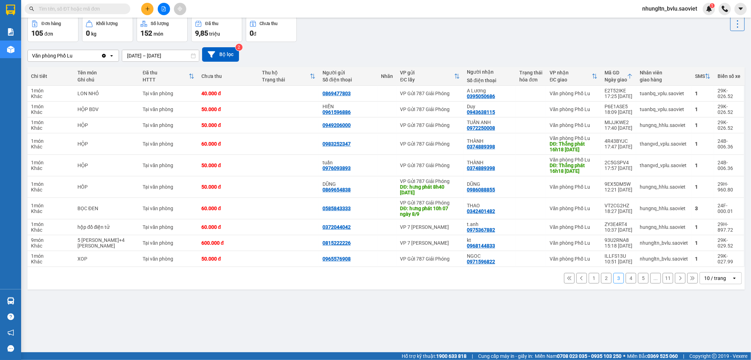
click at [589, 278] on button "1" at bounding box center [594, 278] width 11 height 11
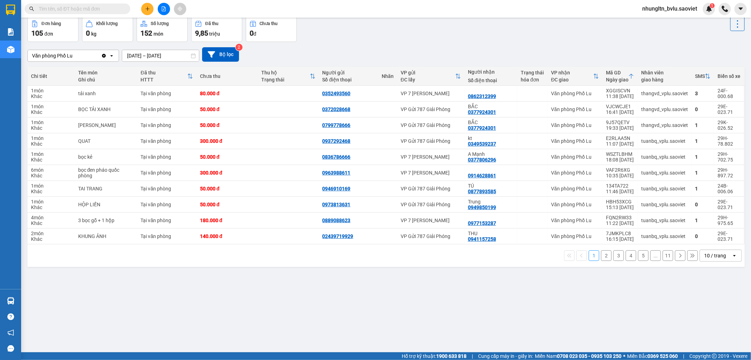
click at [604, 256] on button "2" at bounding box center [606, 255] width 11 height 11
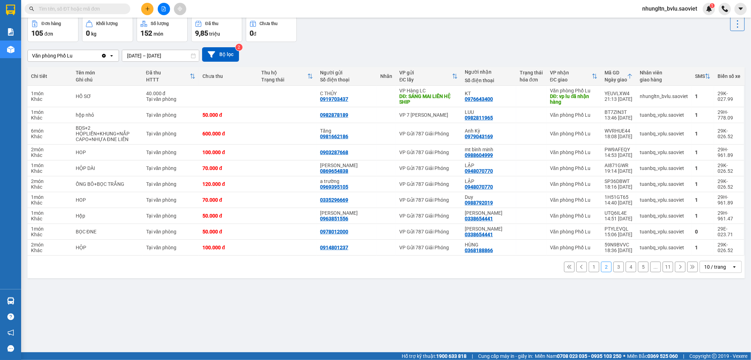
click at [616, 268] on button "3" at bounding box center [619, 266] width 11 height 11
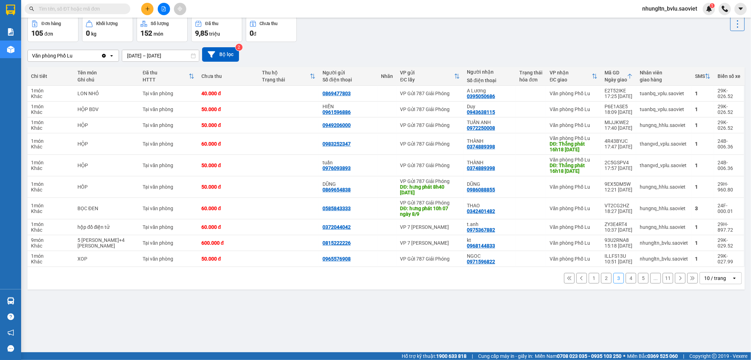
click at [589, 277] on button "1" at bounding box center [594, 278] width 11 height 11
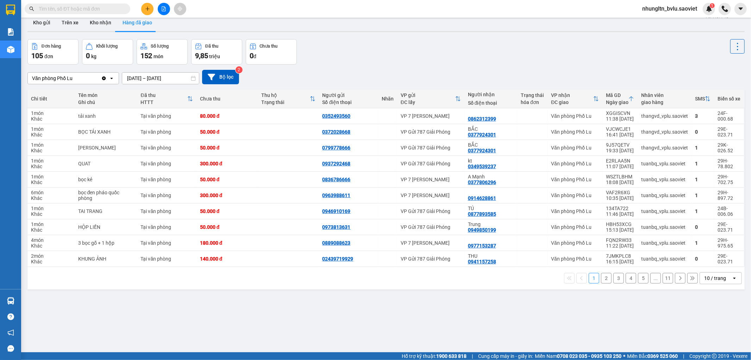
scroll to position [0, 0]
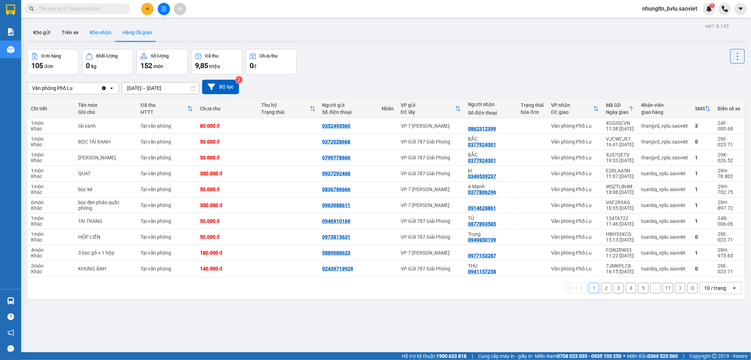
click at [92, 34] on button "Kho nhận" at bounding box center [100, 32] width 33 height 17
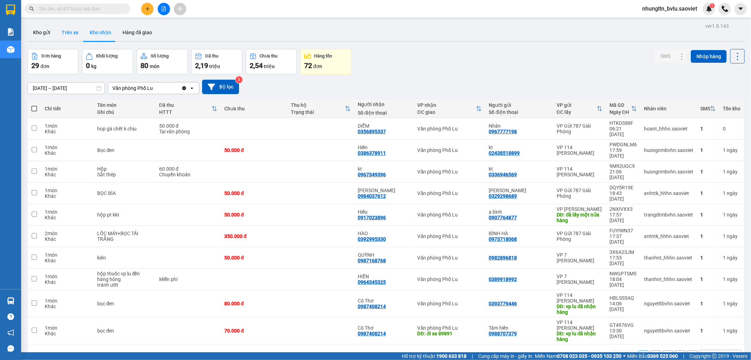
click at [70, 34] on button "Trên xe" at bounding box center [70, 32] width 28 height 17
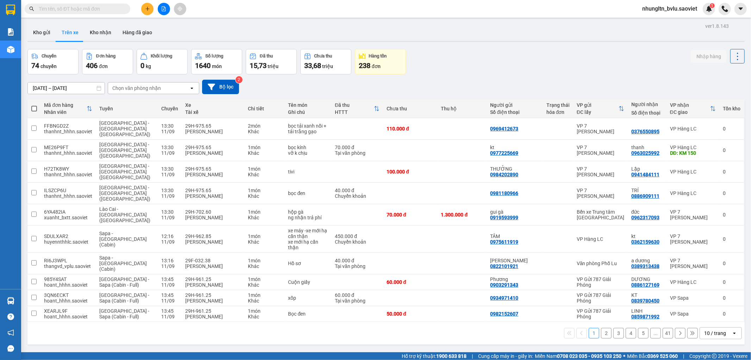
click at [666, 328] on button "41" at bounding box center [668, 333] width 11 height 11
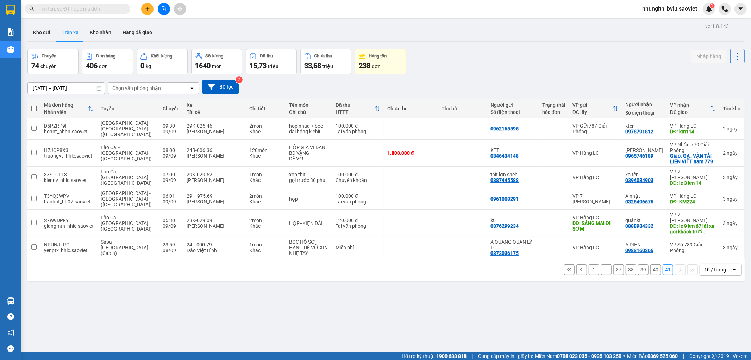
click at [142, 90] on div "Chọn văn phòng nhận" at bounding box center [136, 88] width 49 height 7
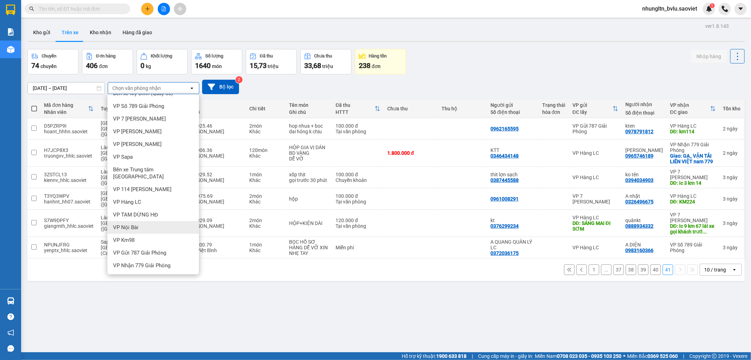
scroll to position [16, 0]
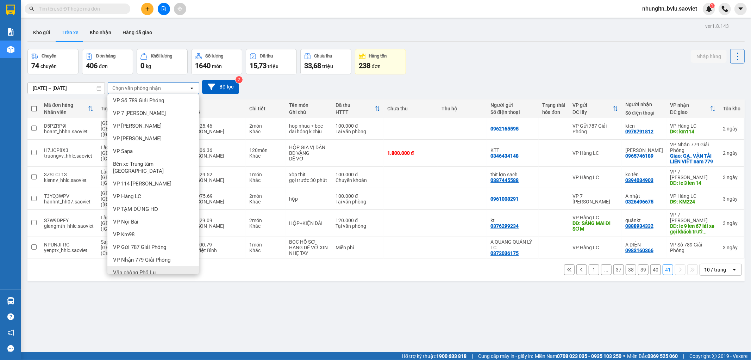
click at [161, 266] on div "Văn phòng Phố Lu" at bounding box center [153, 272] width 92 height 13
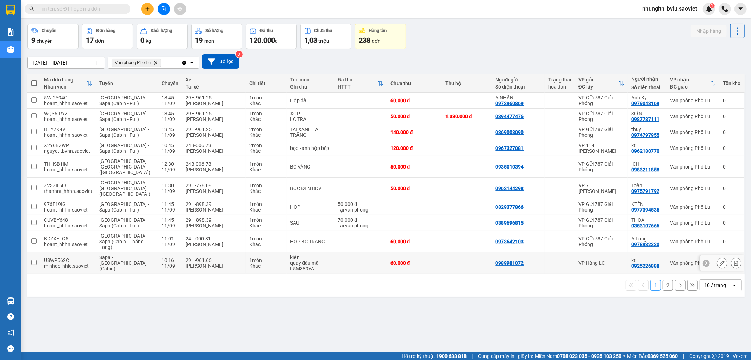
scroll to position [32, 0]
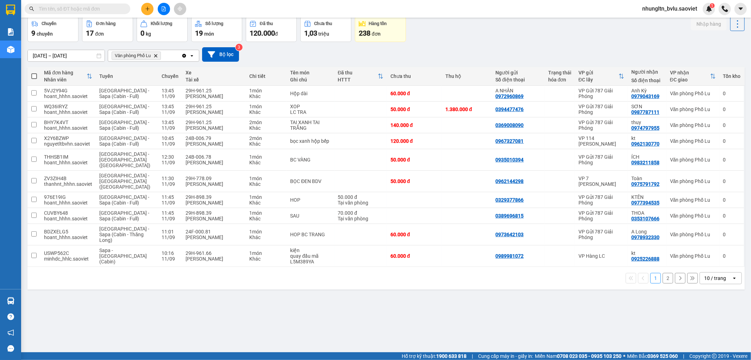
click at [664, 273] on button "2" at bounding box center [668, 278] width 11 height 11
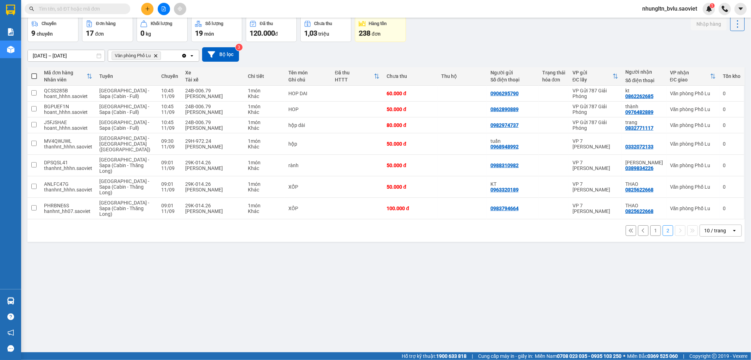
click at [652, 225] on button "1" at bounding box center [656, 230] width 11 height 11
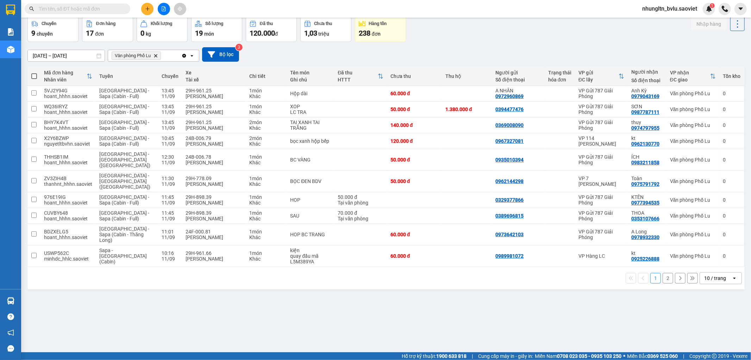
click at [663, 273] on button "2" at bounding box center [668, 278] width 11 height 11
